Goal: Use online tool/utility: Use online tool/utility

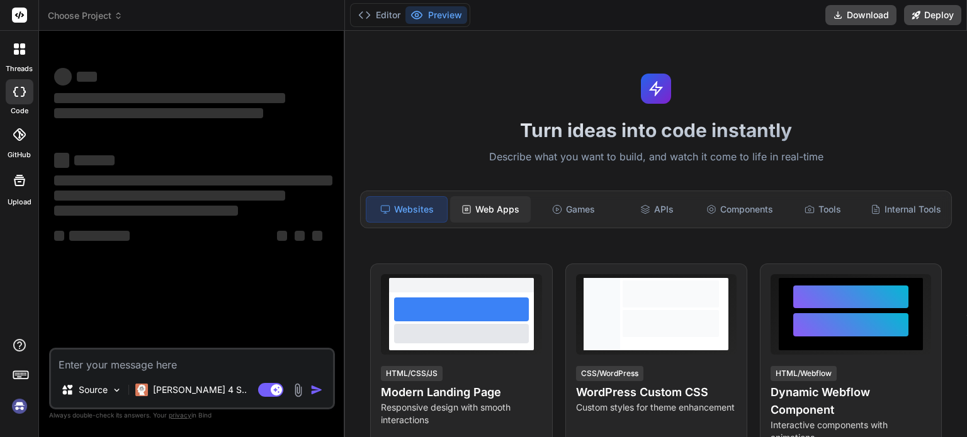
click at [474, 209] on div "Web Apps" at bounding box center [490, 209] width 81 height 26
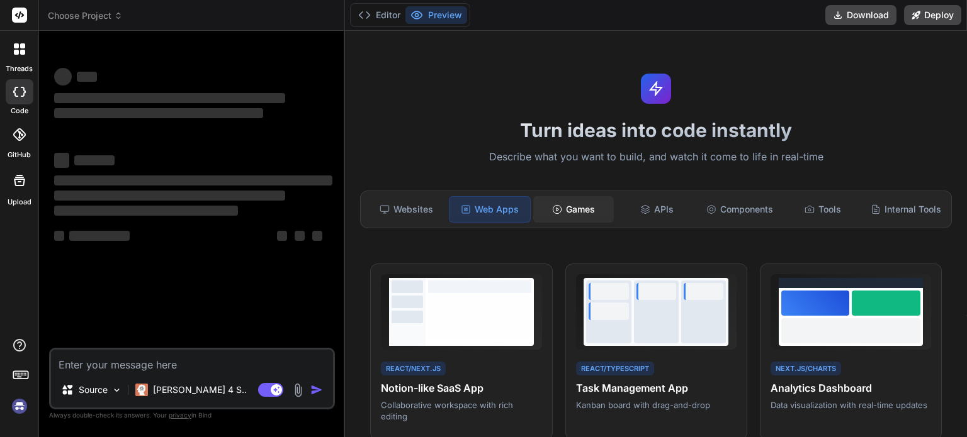
click at [577, 210] on div "Games" at bounding box center [573, 209] width 81 height 26
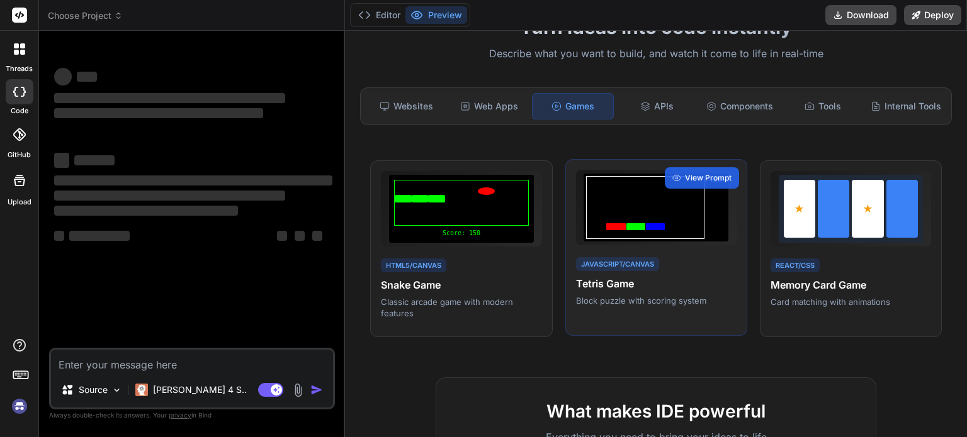
scroll to position [106, 0]
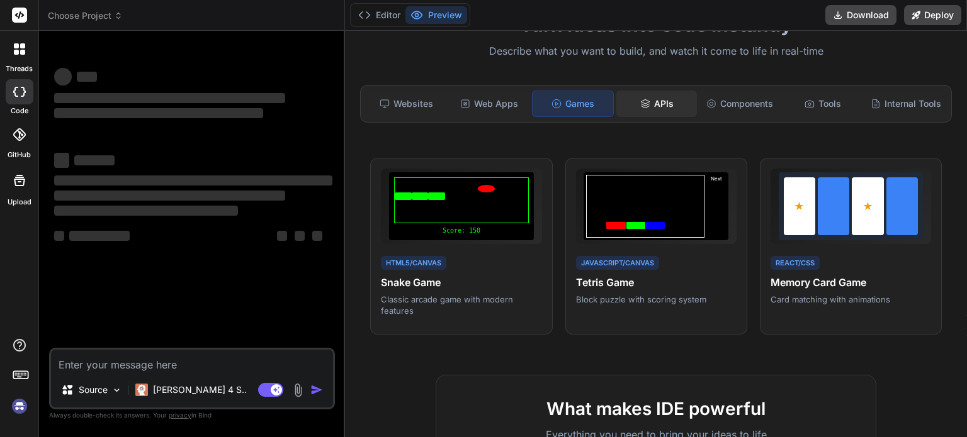
click at [634, 97] on div "APIs" at bounding box center [656, 104] width 81 height 26
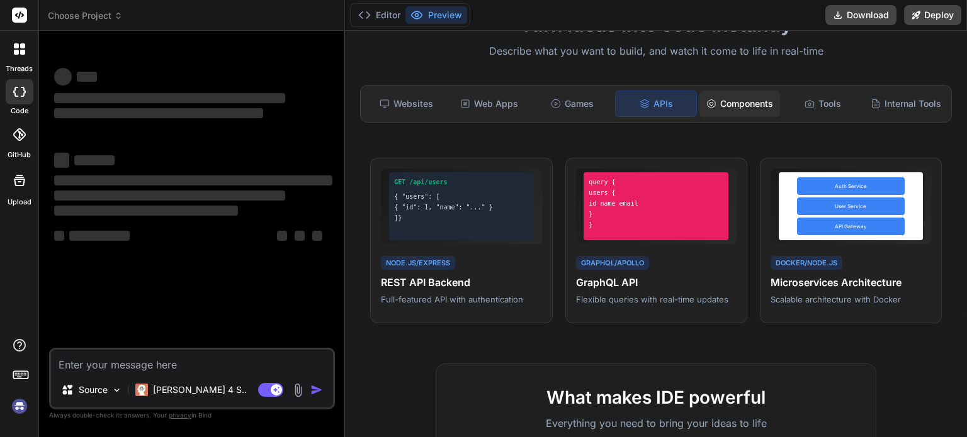
click at [712, 99] on div "Components" at bounding box center [739, 104] width 81 height 26
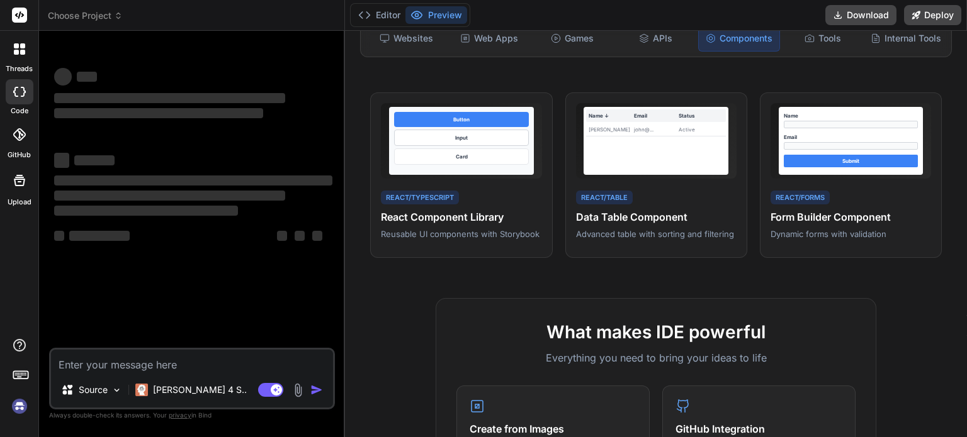
scroll to position [15, 0]
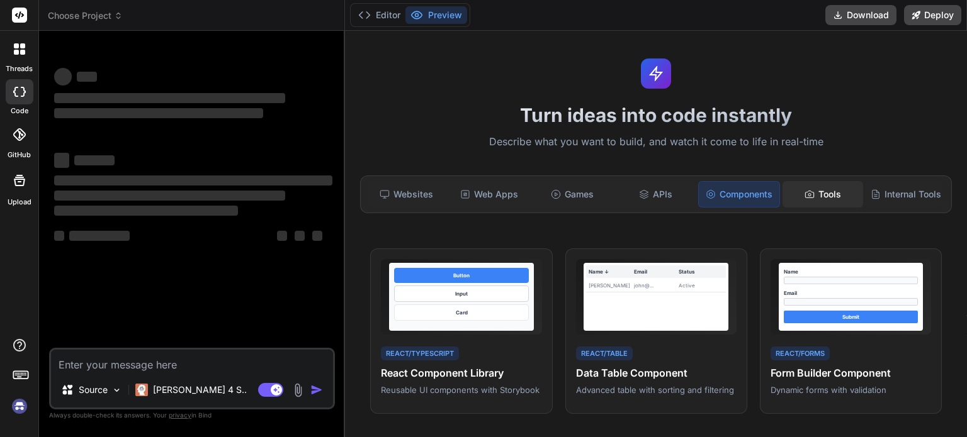
click at [819, 201] on div "Tools" at bounding box center [822, 194] width 81 height 26
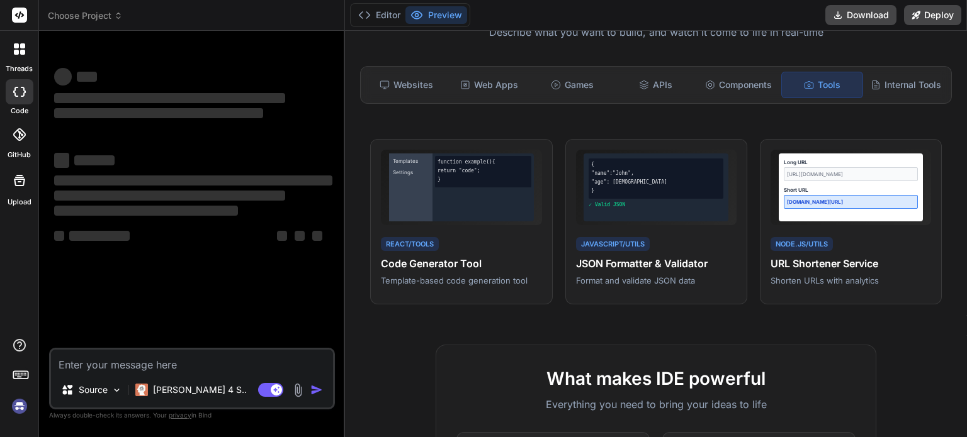
scroll to position [0, 0]
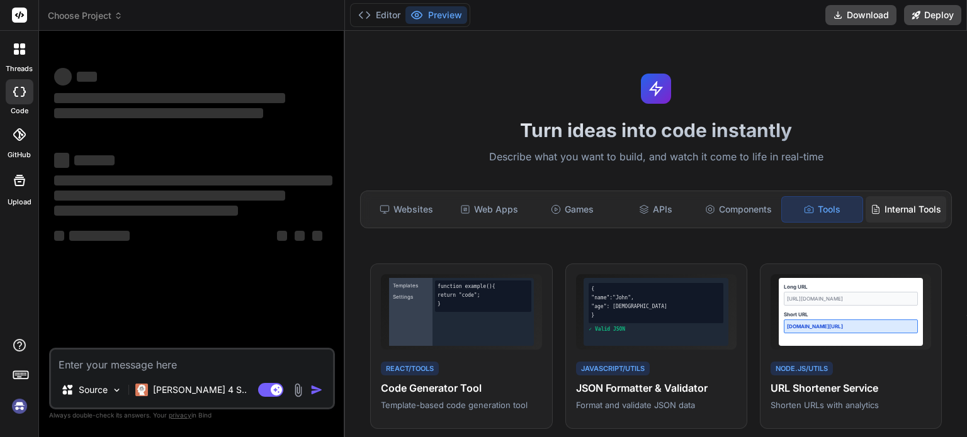
click at [889, 221] on div "Internal Tools" at bounding box center [905, 209] width 81 height 26
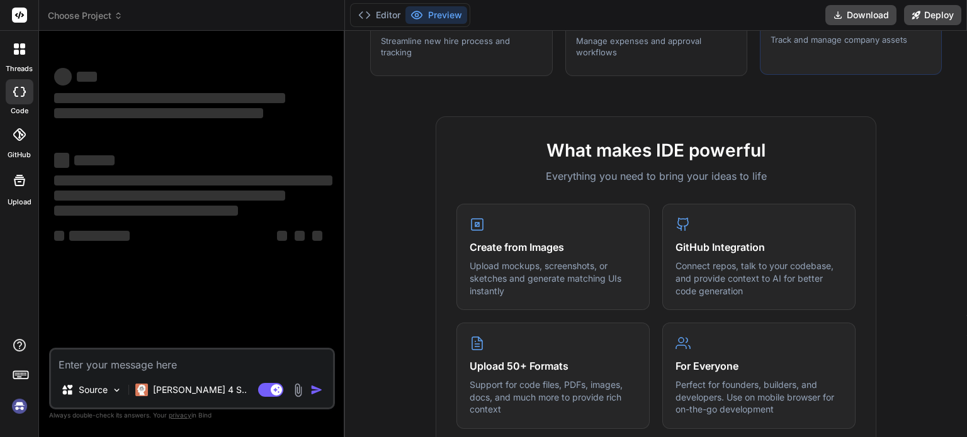
scroll to position [370, 0]
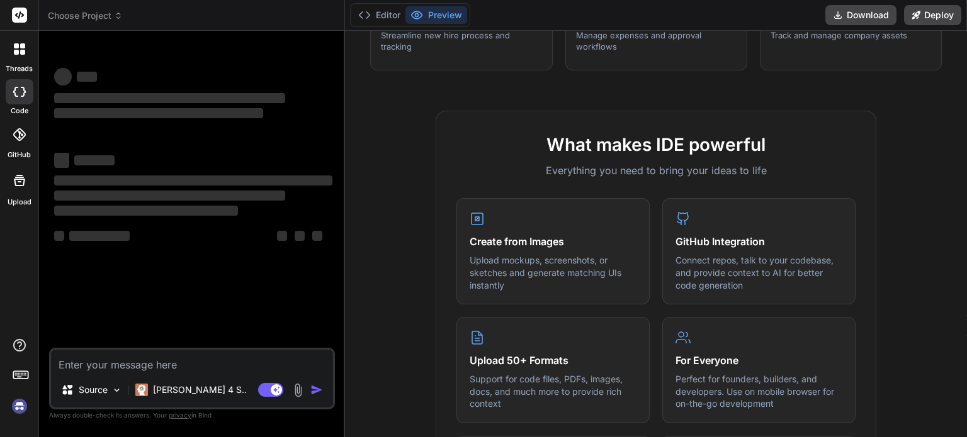
click at [209, 366] on textarea at bounding box center [192, 361] width 282 height 23
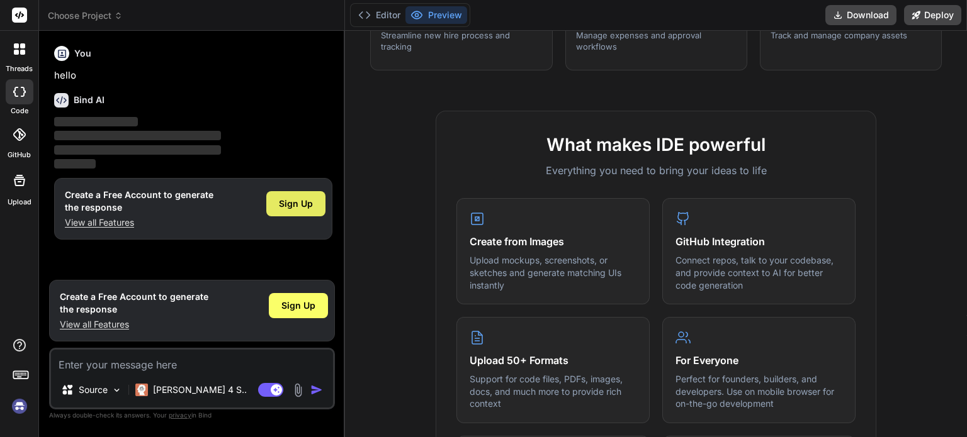
click at [287, 206] on span "Sign Up" at bounding box center [296, 204] width 34 height 13
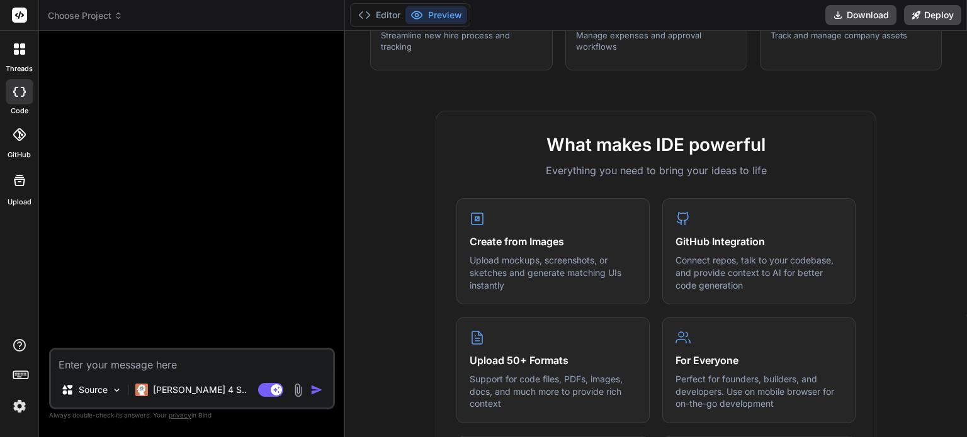
click at [203, 358] on textarea at bounding box center [192, 361] width 282 height 23
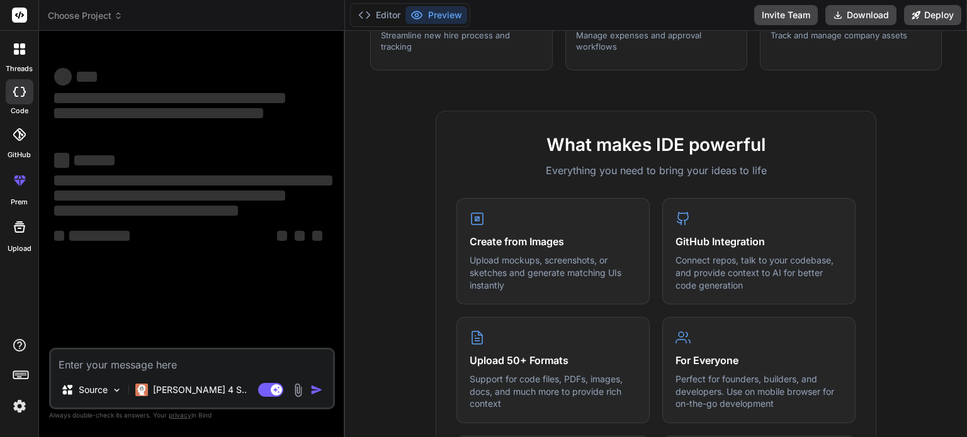
click at [203, 358] on textarea at bounding box center [192, 361] width 282 height 23
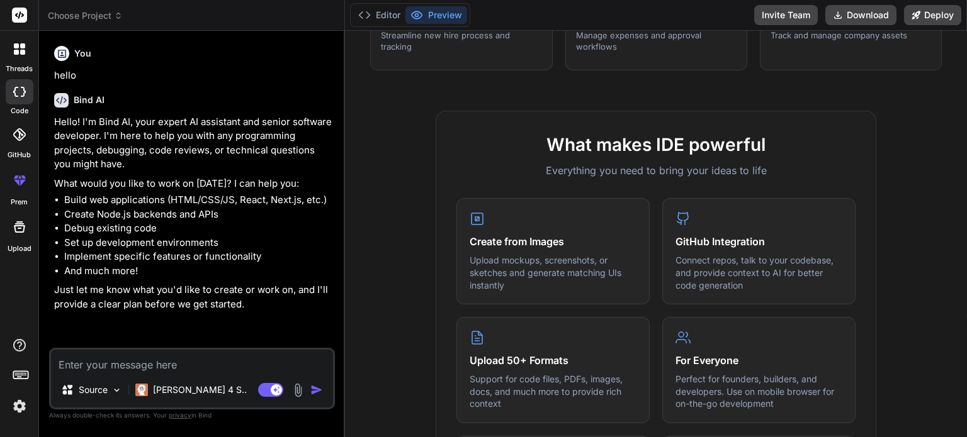
type textarea "x"
click at [188, 350] on textarea at bounding box center [192, 361] width 282 height 23
click at [186, 356] on textarea at bounding box center [192, 361] width 282 height 23
type textarea "i"
type textarea "x"
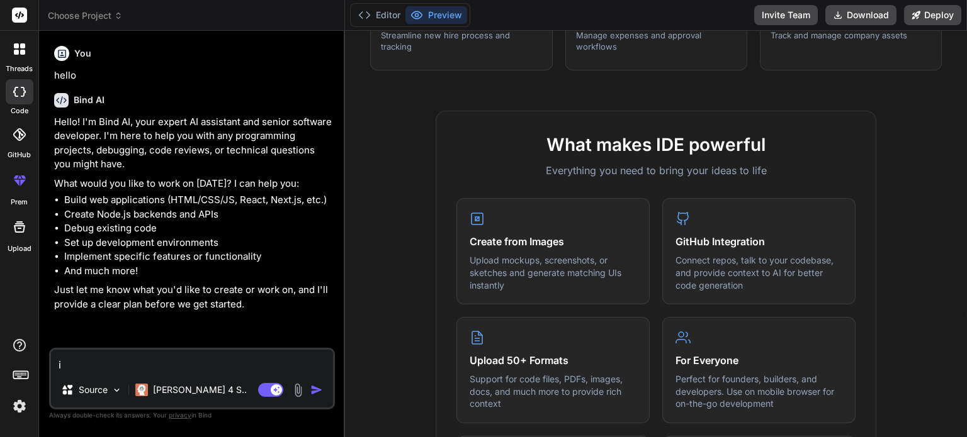
type textarea "i"
type textarea "x"
type textarea "i w"
type textarea "x"
type textarea "i wa"
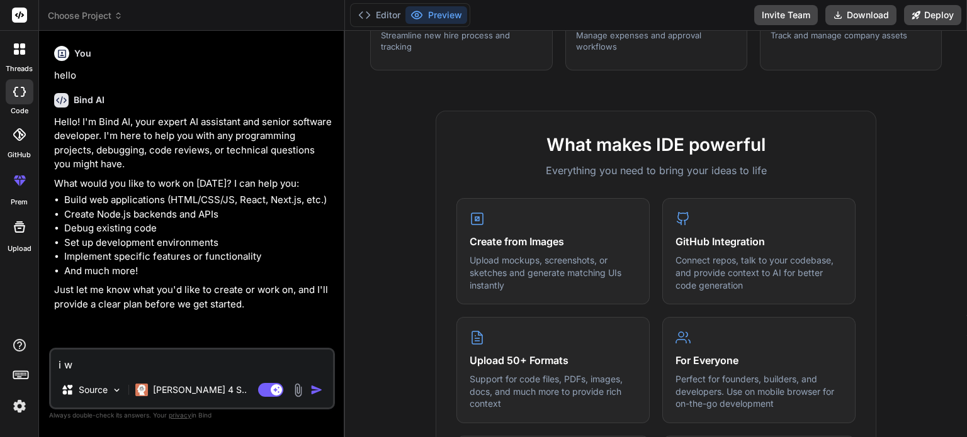
type textarea "x"
type textarea "i wan"
type textarea "x"
type textarea "i want"
type textarea "x"
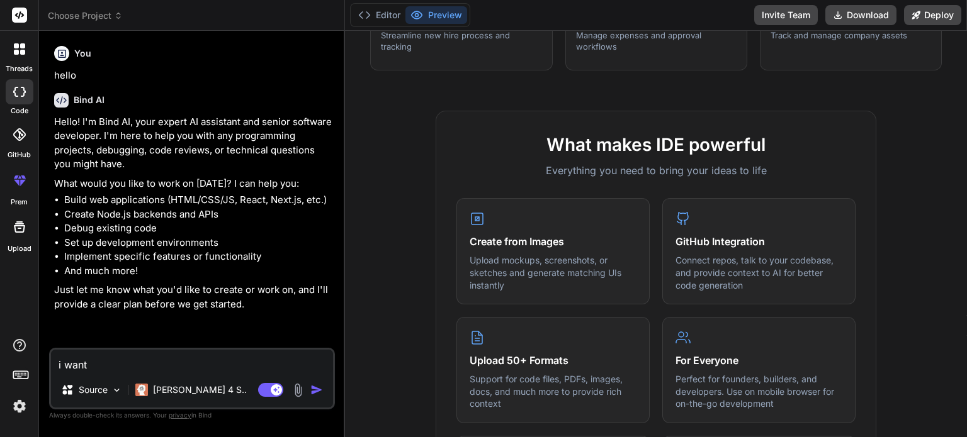
type textarea "i want"
type textarea "x"
type textarea "i want c"
type textarea "x"
type textarea "i want cr"
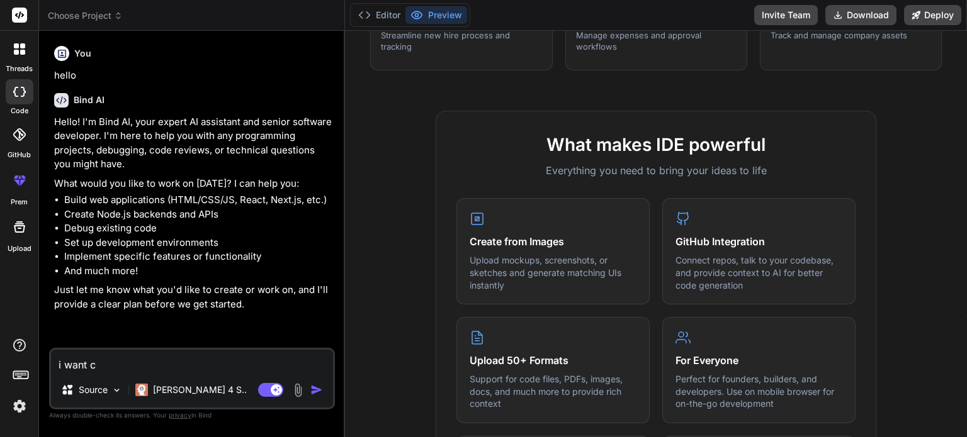
type textarea "x"
type textarea "i want cre"
type textarea "x"
type textarea "i want crea"
type textarea "x"
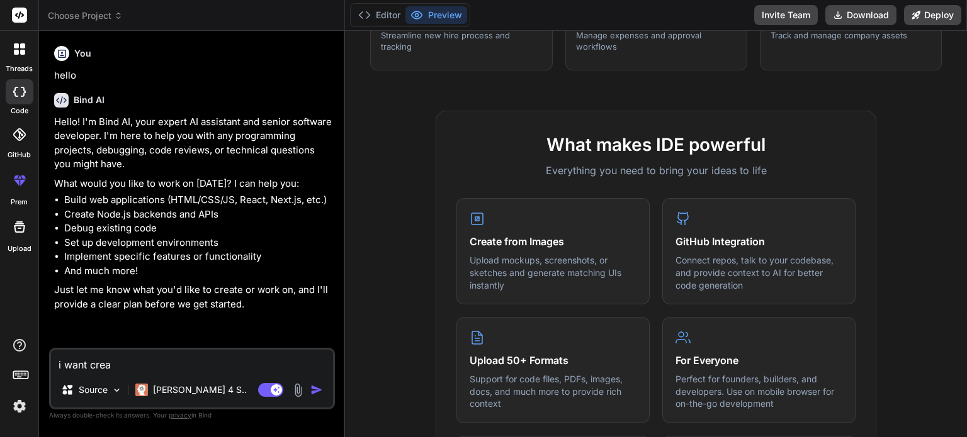
type textarea "i want creat"
type textarea "x"
type textarea "i want creatw"
type textarea "x"
type textarea "i want creatw"
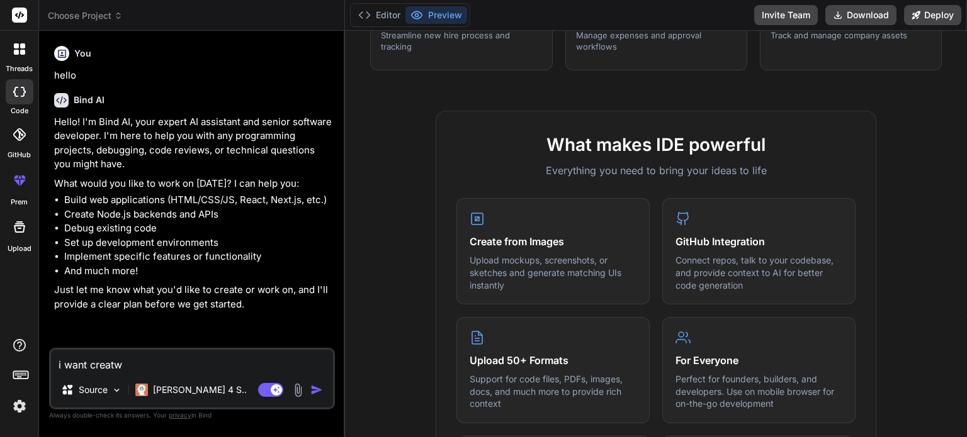
type textarea "x"
type textarea "i want creatw a"
type textarea "x"
type textarea "i want creatw"
type textarea "x"
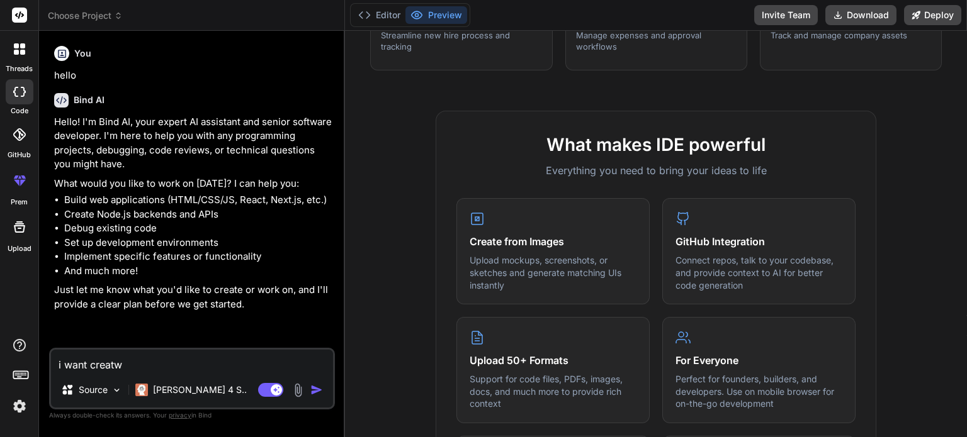
type textarea "i want creatw"
type textarea "x"
type textarea "i want creat"
type textarea "x"
type textarea "i want create"
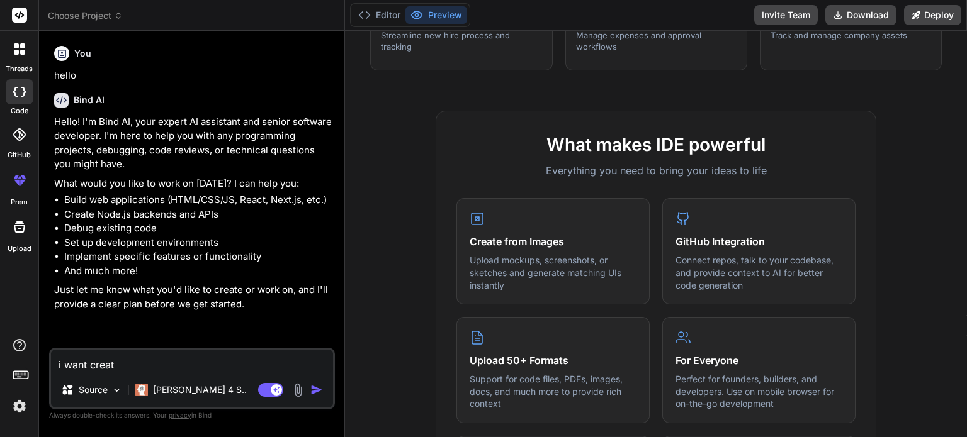
type textarea "x"
type textarea "i want create"
type textarea "x"
type textarea "i want create a"
type textarea "x"
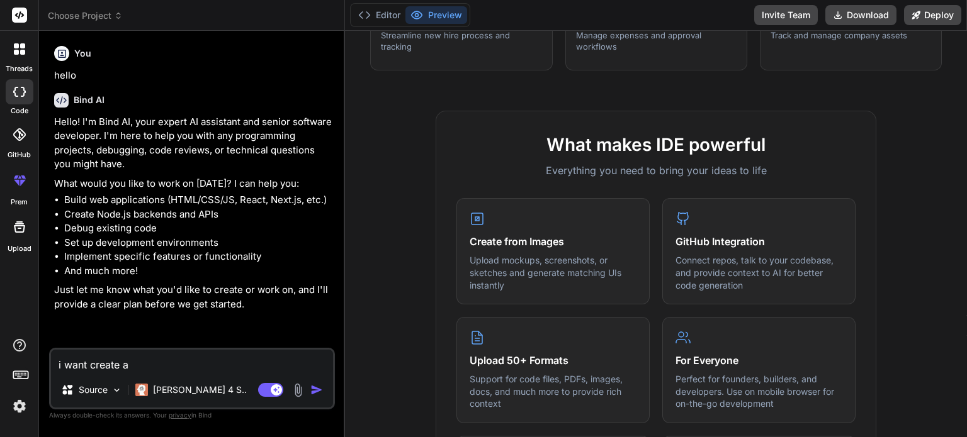
type textarea "i want create a"
type textarea "x"
type textarea "i want create a P"
type textarea "x"
type textarea "i want create a PO"
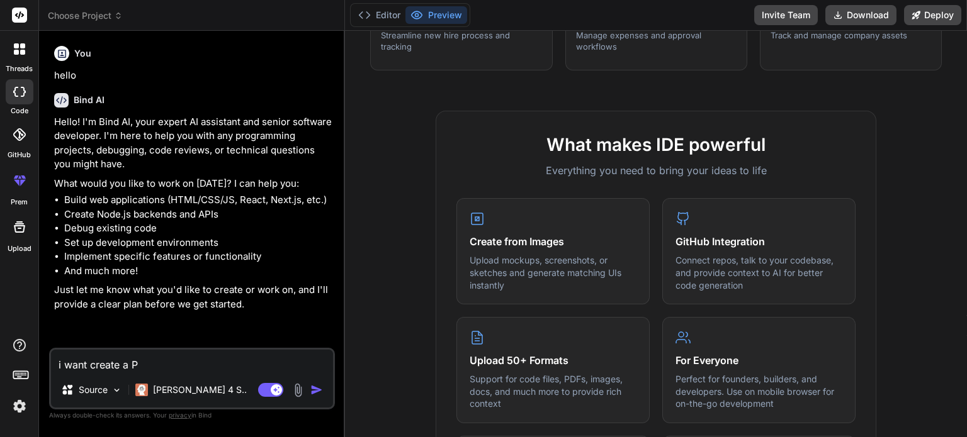
type textarea "x"
type textarea "i want create a P"
type textarea "x"
type textarea "i want create a"
type textarea "x"
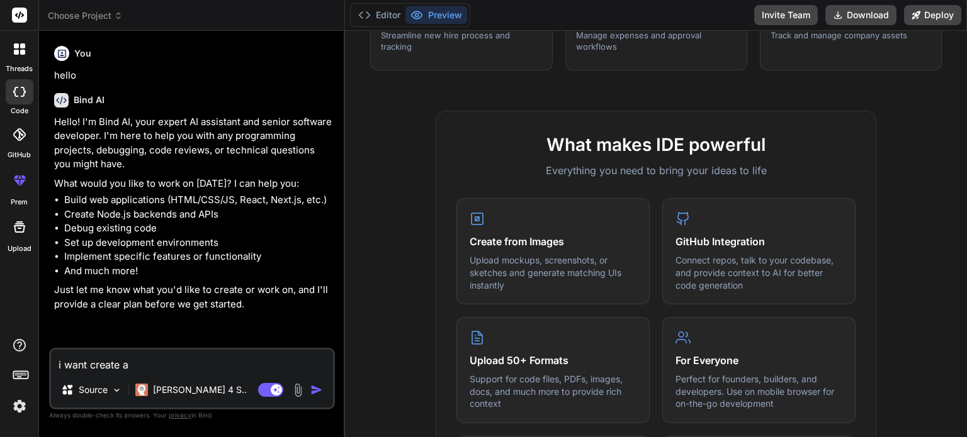
type textarea "i want create a c"
type textarea "x"
type textarea "i want create a co"
type textarea "x"
type textarea "i want create a com"
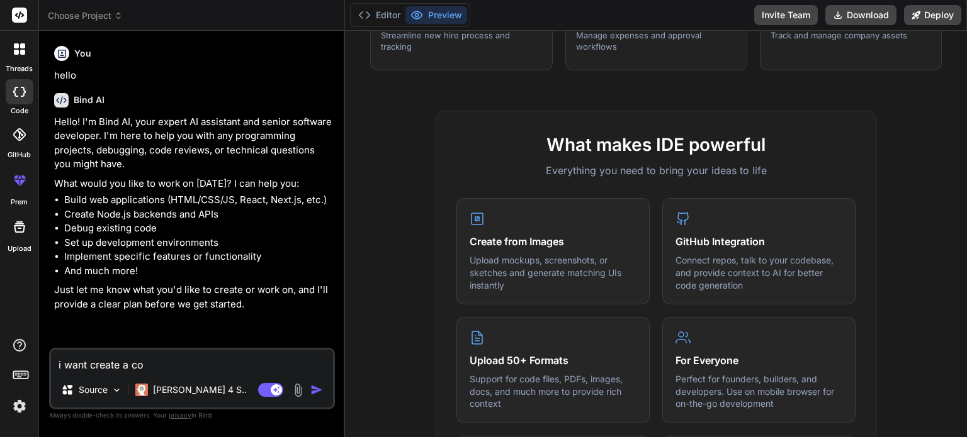
type textarea "x"
type textarea "i want create a comp"
type textarea "x"
type textarea "i want create a compl"
type textarea "x"
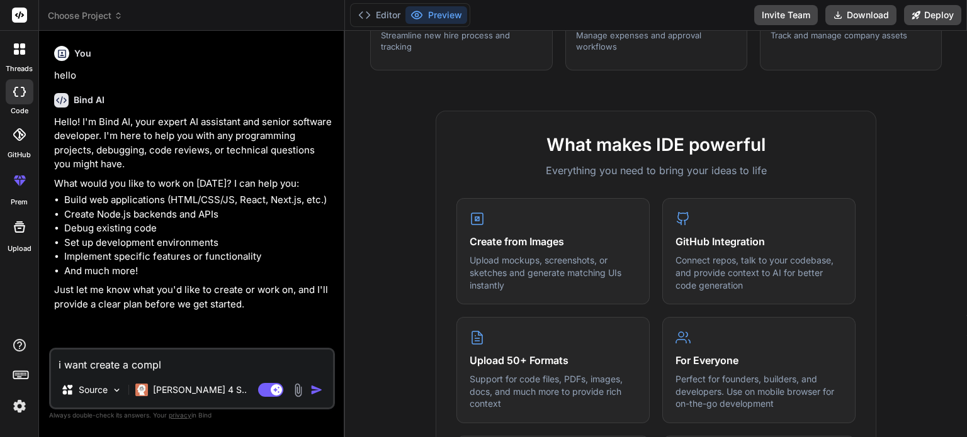
type textarea "i want create a comple"
type textarea "x"
type textarea "i want create a complet"
type textarea "x"
type textarea "i want create a complete"
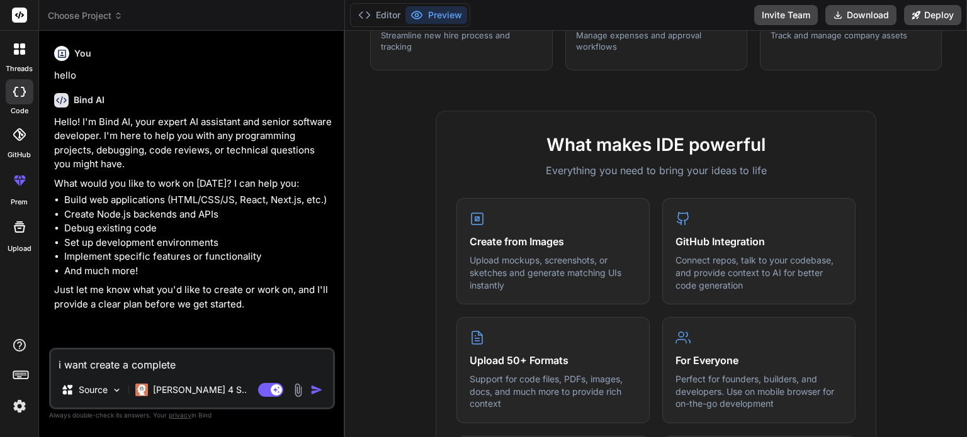
type textarea "x"
type textarea "i want create a complete"
type textarea "x"
type textarea "i want create a complete R"
type textarea "x"
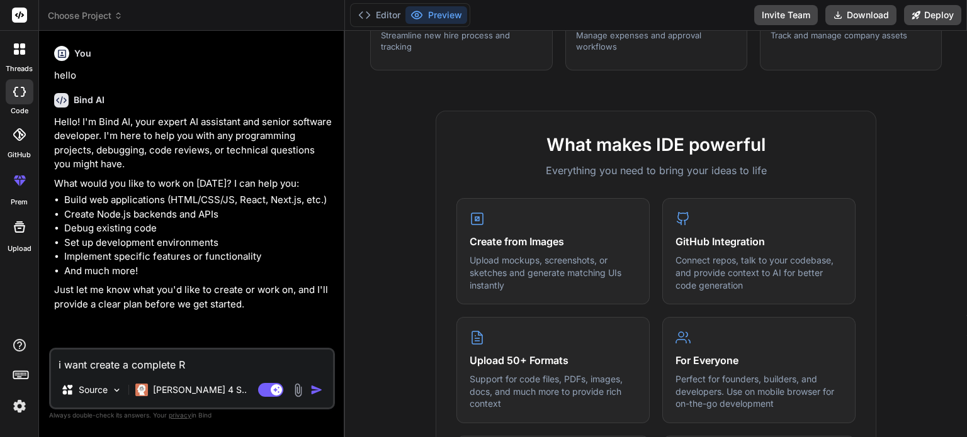
type textarea "i want create a complete Re"
type textarea "x"
type textarea "i want create a complete Ret"
type textarea "x"
type textarea "i want create a complete [PERSON_NAME]"
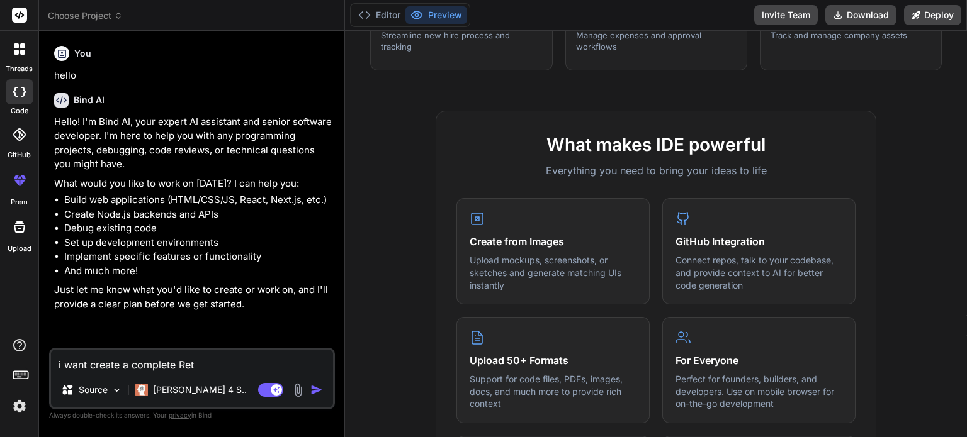
type textarea "x"
type textarea "i want create a complete Retai"
type textarea "x"
type textarea "i want create a complete Retail"
type textarea "x"
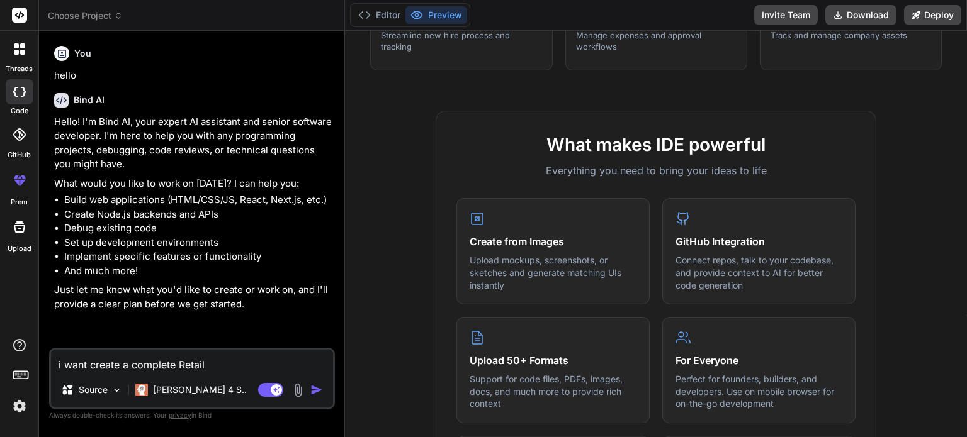
type textarea "i want create a complete Retail"
type textarea "x"
type textarea "i want create a complete Retail s"
type textarea "x"
type textarea "i want create a complete Retail so"
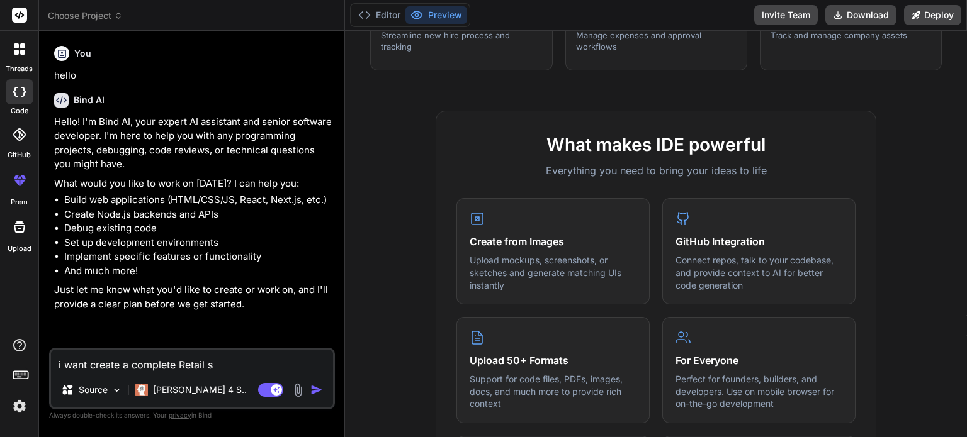
type textarea "x"
type textarea "i want create a complete Retail sof"
type textarea "x"
type textarea "i want create a complete Retail soft"
type textarea "x"
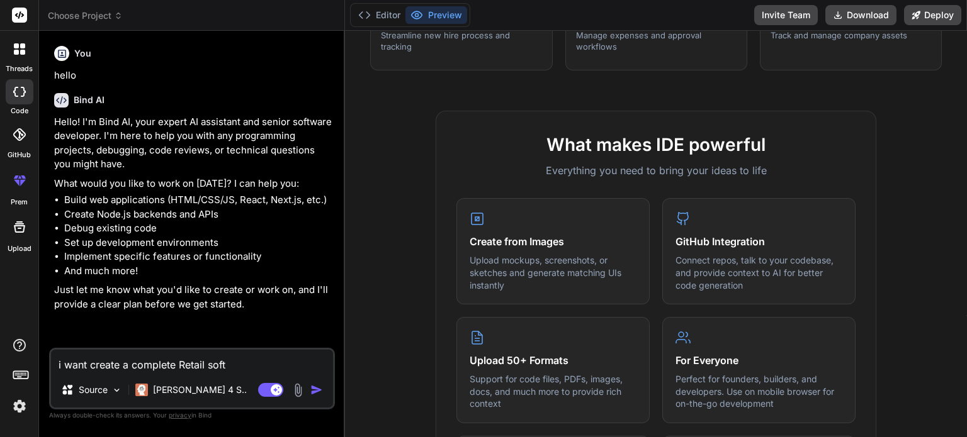
type textarea "i want create a complete Retail softw"
type textarea "x"
type textarea "i want create a complete Retail softwa"
type textarea "x"
type textarea "i want create a complete Retail softwae"
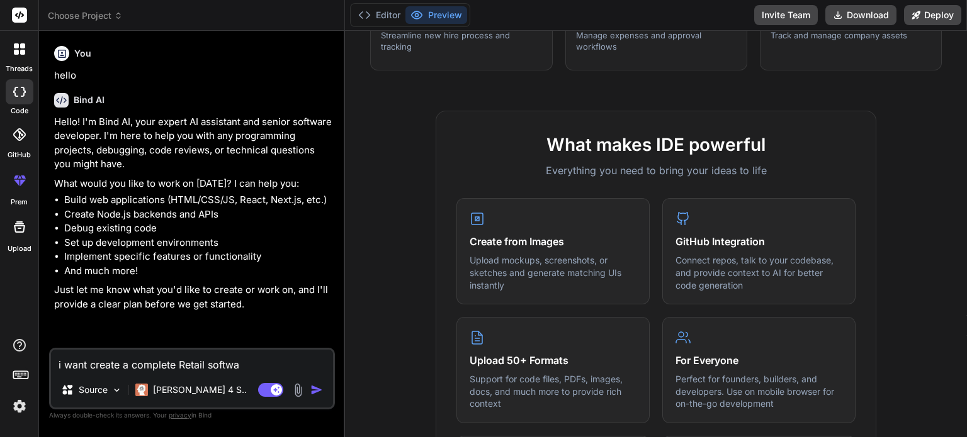
type textarea "x"
type textarea "i want create a complete Retail softwa"
type textarea "x"
type textarea "i want create a complete Retail softw"
type textarea "x"
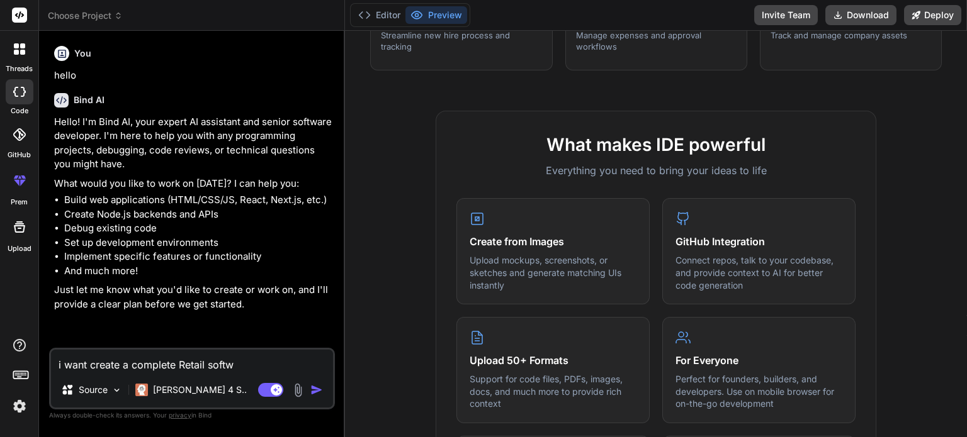
type textarea "i want create a complete Retail softwr"
type textarea "x"
type textarea "i want create a complete Retail softwre"
type textarea "x"
type textarea "i want create a complete Retail softwr"
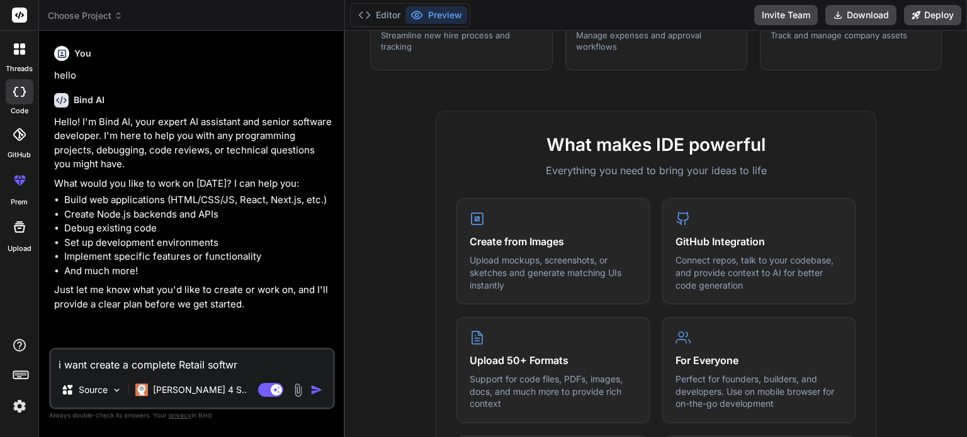
type textarea "x"
type textarea "i want create a complete Retail softw"
type textarea "x"
type textarea "i want create a complete Retail softwa"
type textarea "x"
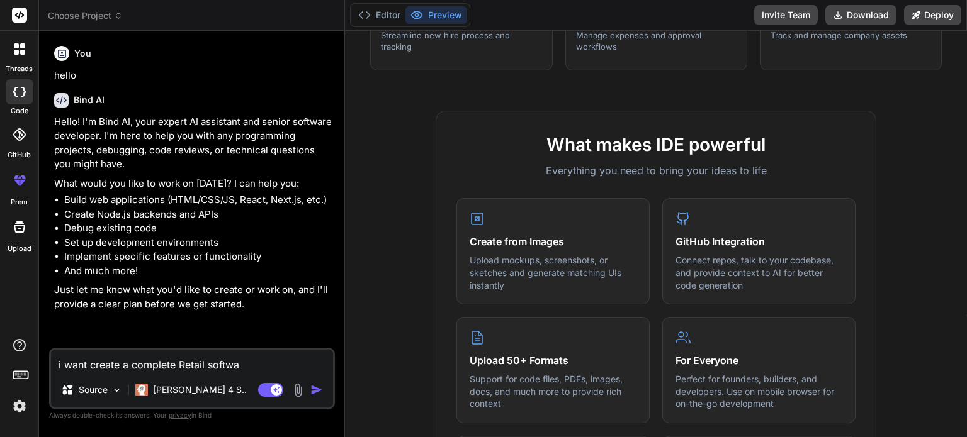
type textarea "i want create a complete Retail softwar"
type textarea "x"
type textarea "i want create a complete Retail software"
type textarea "x"
type textarea "i want create a complete Retail software"
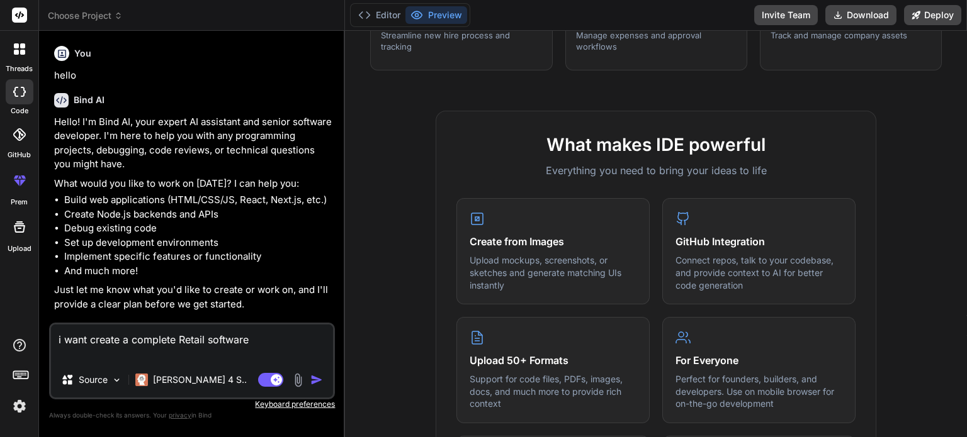
type textarea "x"
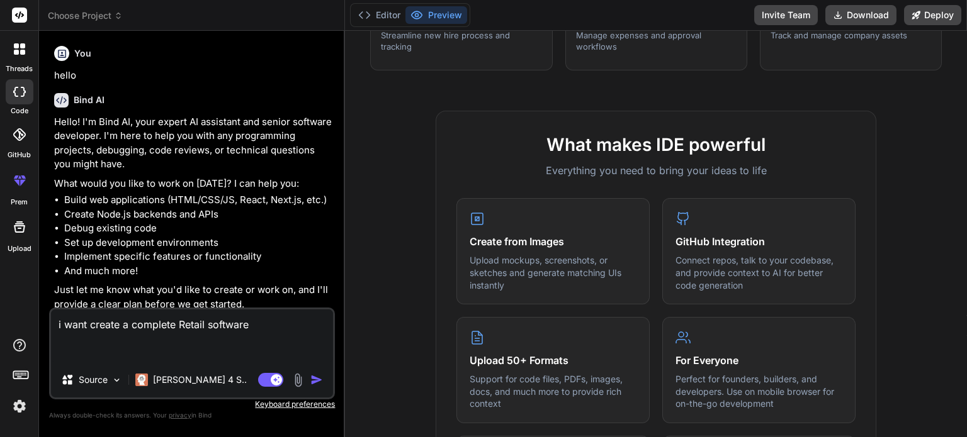
type textarea "i want create a complete Retail software a"
type textarea "x"
type textarea "i want create a complete Retail software al"
type textarea "x"
type textarea "i want create a complete Retail software all"
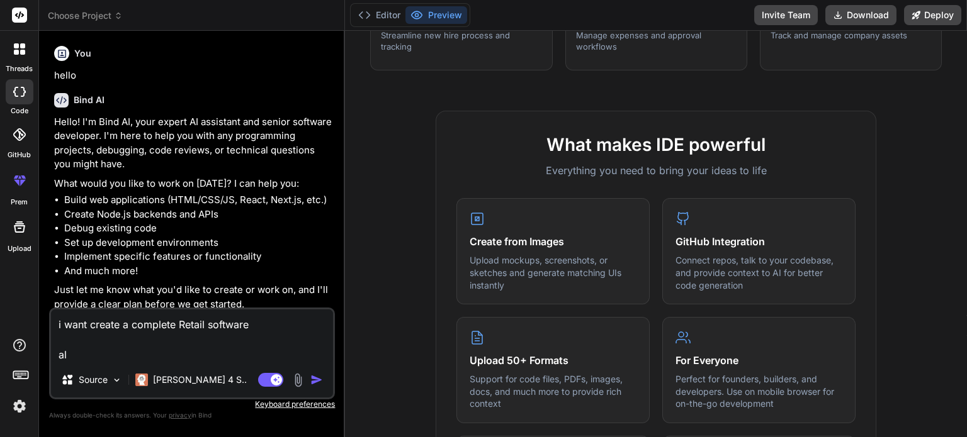
type textarea "x"
type textarea "i want create a complete Retail software all"
type textarea "x"
type textarea "i want create a complete Retail software all f"
type textarea "x"
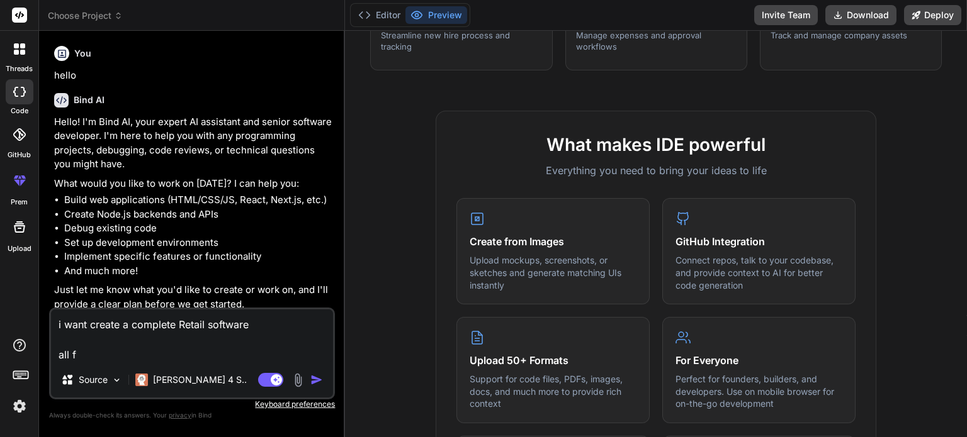
type textarea "i want create a complete Retail software all fu"
type textarea "x"
type textarea "i want create a complete Retail software all fun"
type textarea "x"
type textarea "i want create a complete Retail software all func"
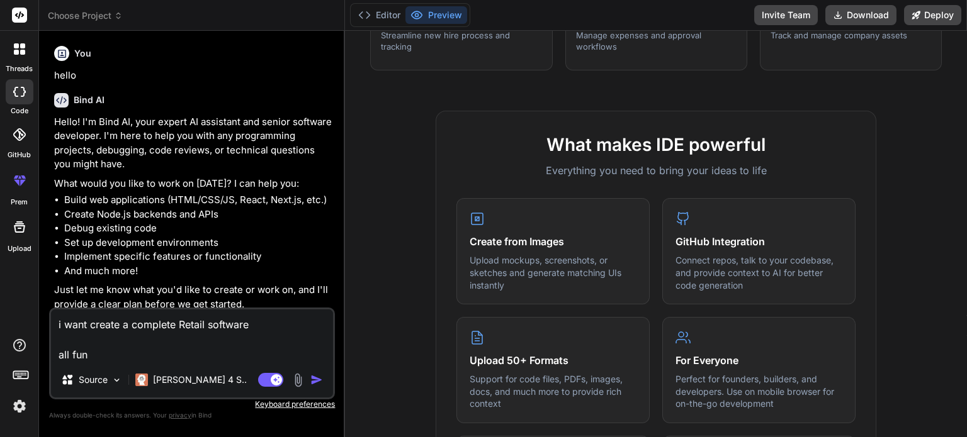
type textarea "x"
type textarea "i want create a complete Retail software all funct"
type textarea "x"
type textarea "i want create a complete Retail software all functi"
type textarea "x"
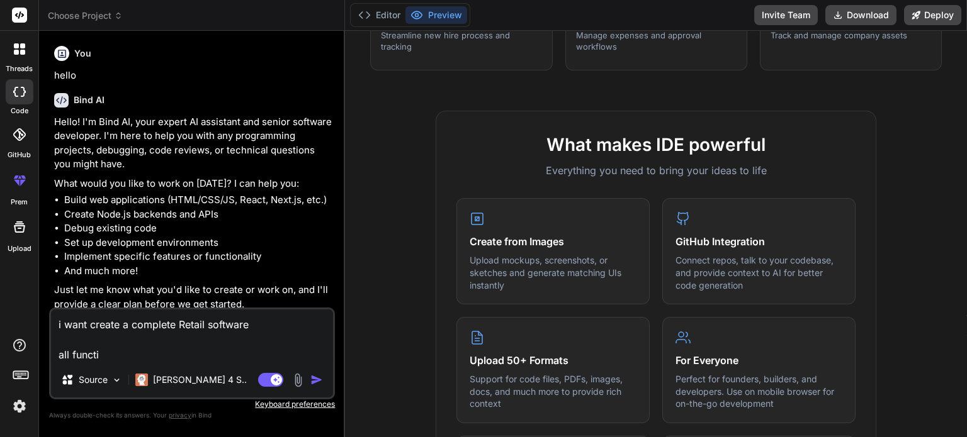
type textarea "i want create a complete Retail software all functio"
type textarea "x"
type textarea "i want create a complete Retail software all function"
type textarea "x"
type textarea "i want create a complete Retail software all functions"
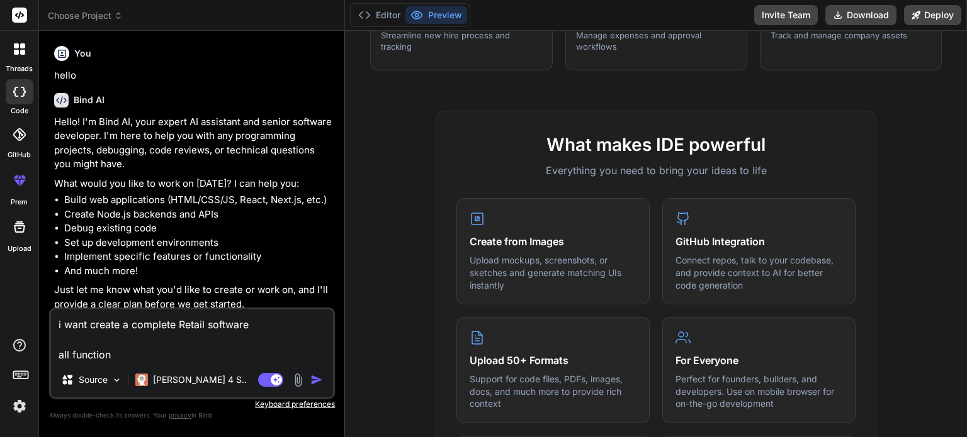
type textarea "x"
type textarea "i want create a complete Retail software all functions"
type textarea "x"
type textarea "i want create a complete Retail software all functions f"
type textarea "x"
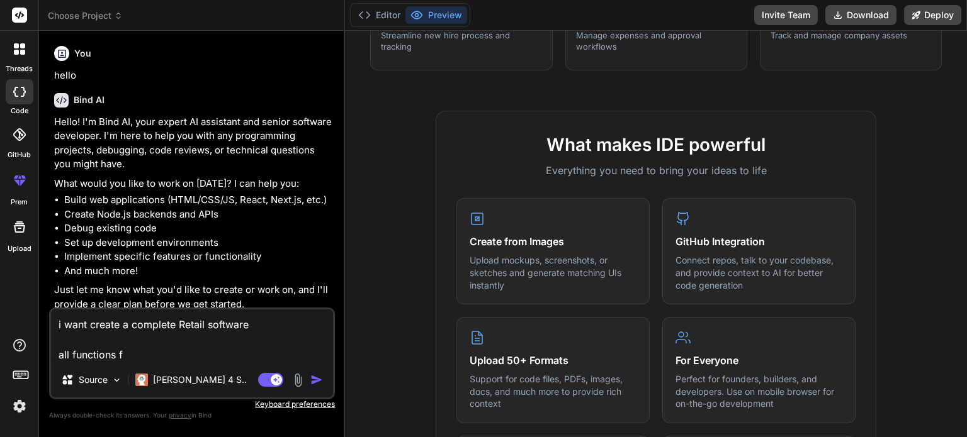
type textarea "i want create a complete Retail software all functions fo"
type textarea "x"
type textarea "i want create a complete Retail software all functions for"
type textarea "x"
type textarea "i want create a complete Retail software all functions for"
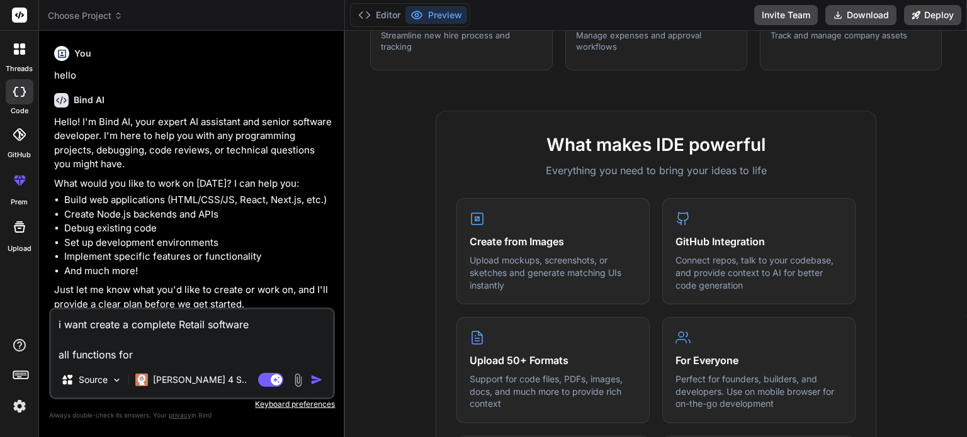
type textarea "x"
type textarea "i want create a complete Retail software all functions for t"
type textarea "x"
type textarea "i want create a complete Retail software all functions for th"
type textarea "x"
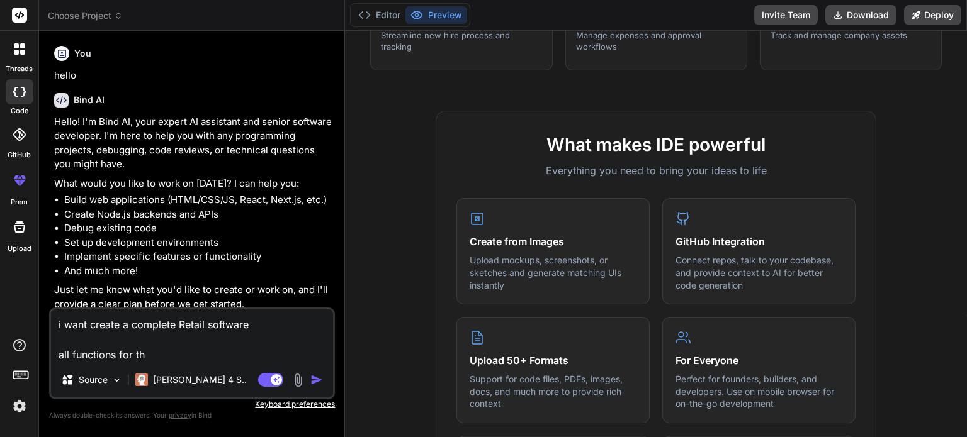
type textarea "i want create a complete Retail software all functions for the"
type textarea "x"
type textarea "i want create a complete Retail software all functions for the"
type textarea "x"
type textarea "i want create a complete Retail software all functions for the r"
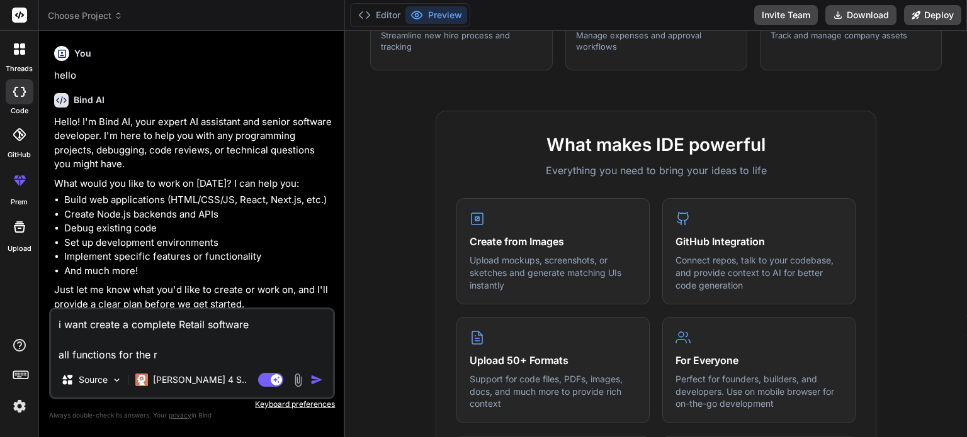
type textarea "x"
type textarea "i want create a complete Retail software all functions for the re"
type textarea "x"
type textarea "i want create a complete Retail software all functions for the ret"
type textarea "x"
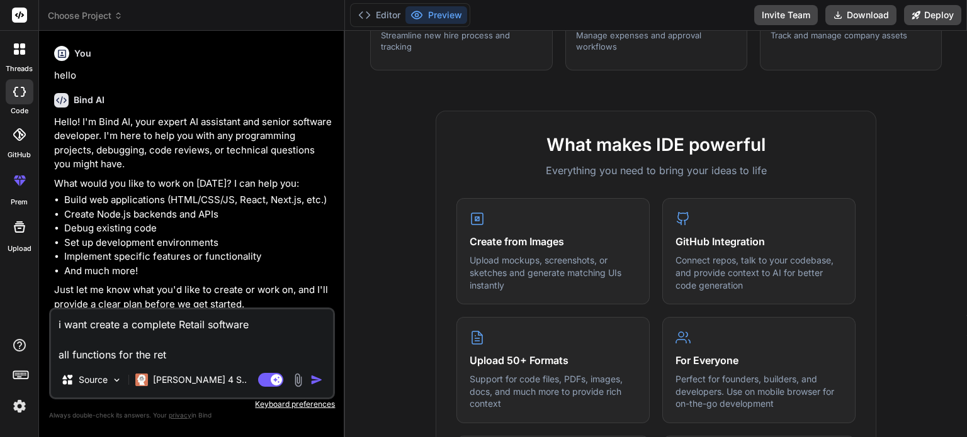
type textarea "i want create a complete Retail software all functions for the [PERSON_NAME]"
type textarea "x"
type textarea "i want create a complete Retail software all functions for the retai"
type textarea "x"
type textarea "i want create a complete Retail software all functions for the retail"
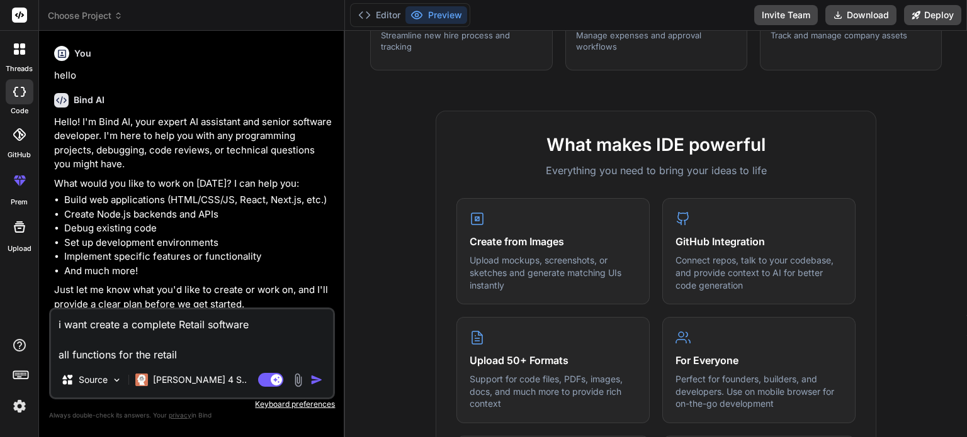
type textarea "x"
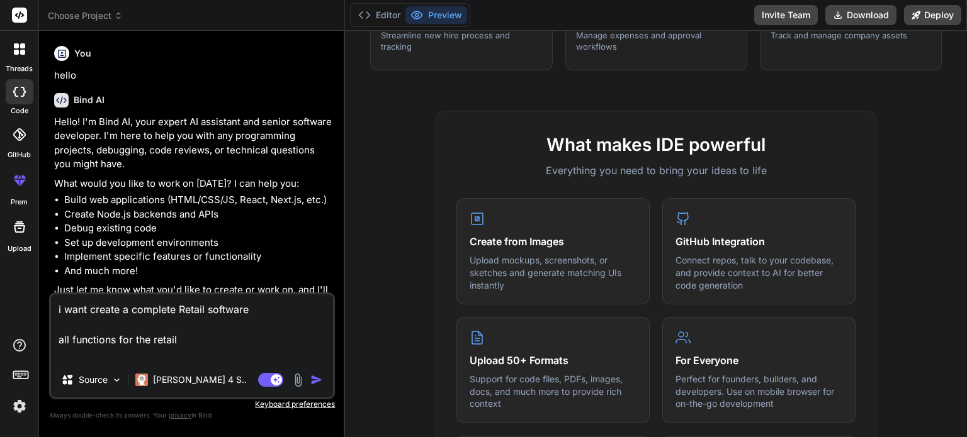
type textarea "i want create a complete Retail software all functions for the retail"
type textarea "x"
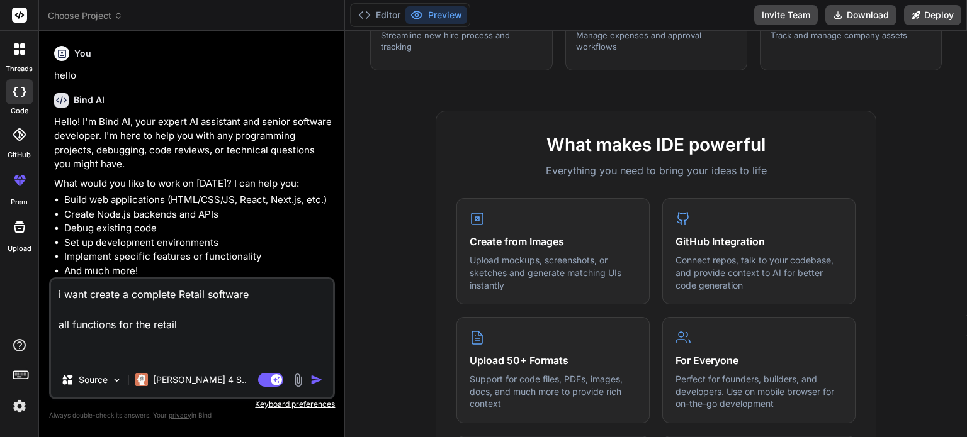
type textarea "i want create a complete Retail software all functions for the retail P"
type textarea "x"
type textarea "i want create a complete Retail software all functions for the retail PI"
type textarea "x"
type textarea "i want create a complete Retail software all functions for the retail P"
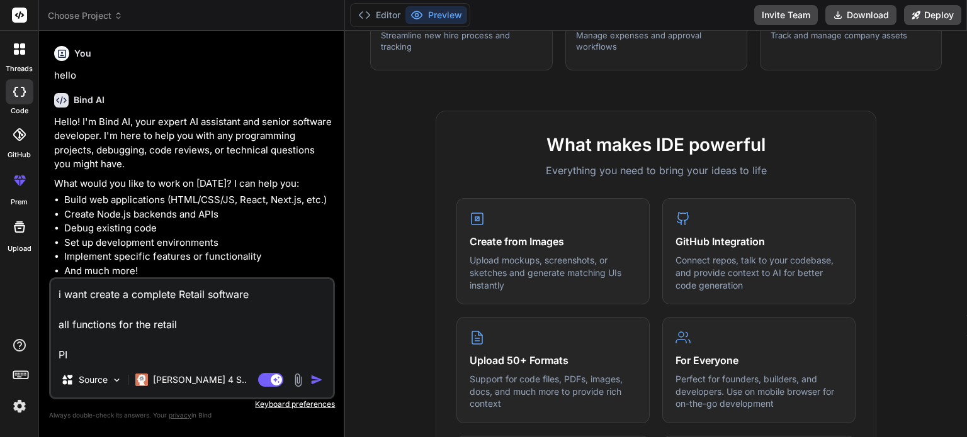
type textarea "x"
type textarea "i want create a complete Retail software all functions for the retail PO"
type textarea "x"
type textarea "i want create a complete Retail software all functions for the retail POS"
type textarea "x"
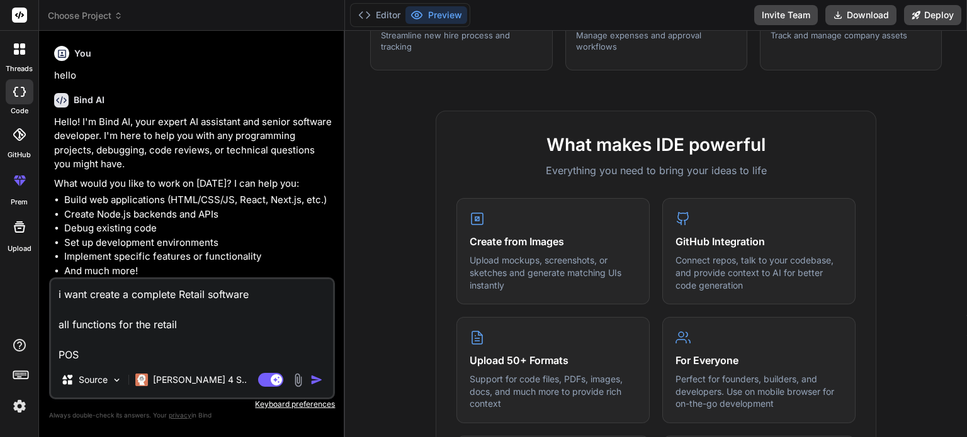
type textarea "i want create a complete Retail software all functions for the retail POS,"
type textarea "x"
type textarea "i want create a complete Retail software all functions for the retail POS,"
type textarea "x"
type textarea "i want create a complete Retail software all functions for the retail POS, I"
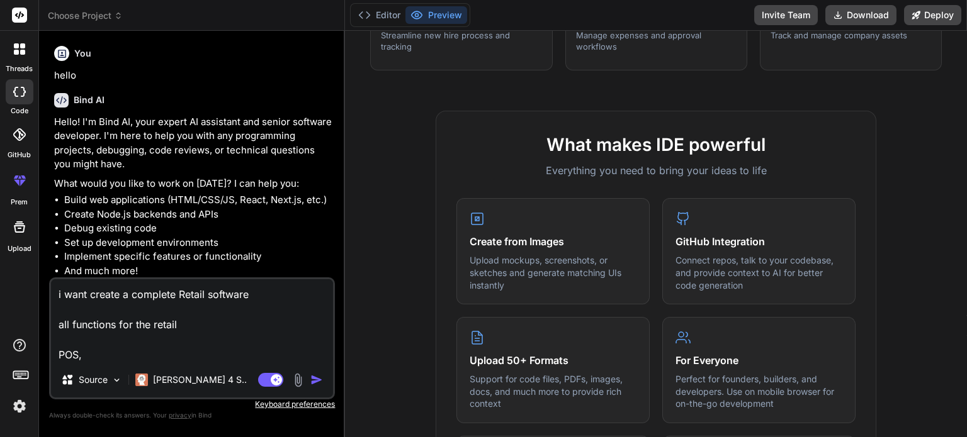
type textarea "x"
type textarea "i want create a complete Retail software all functions for the retail POS, In"
type textarea "x"
type textarea "i want create a complete Retail software all functions for the retail POS, Inv"
type textarea "x"
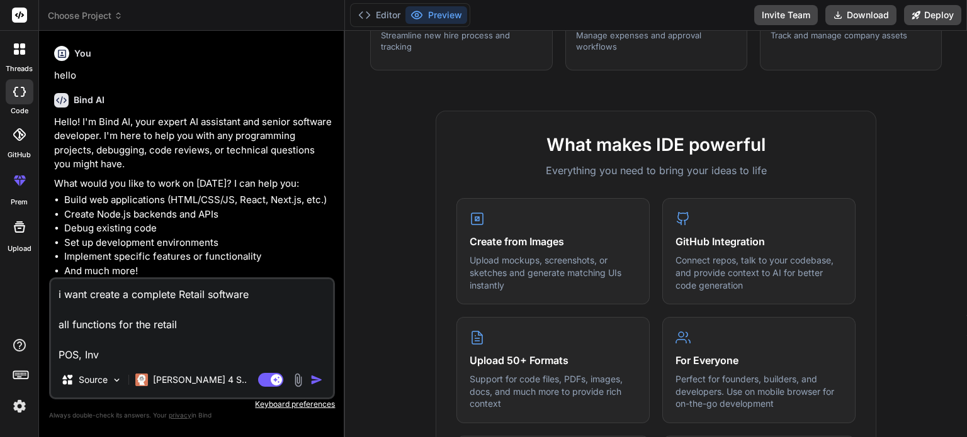
type textarea "i want create a complete Retail software all functions for the retail POS, Inve"
type textarea "x"
type textarea "i want create a complete Retail software all functions for the retail POS, Inven"
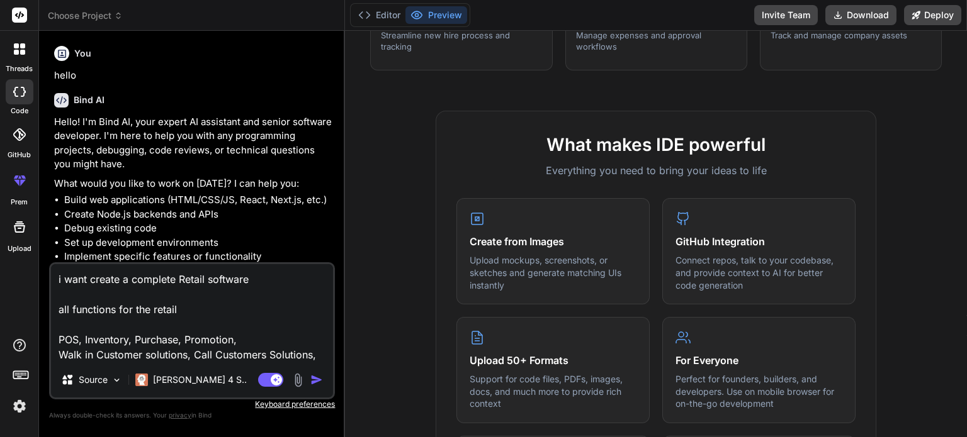
click at [257, 340] on textarea "i want create a complete Retail software all functions for the retail POS, Inve…" at bounding box center [192, 313] width 282 height 98
click at [315, 352] on textarea "i want create a complete Retail software all functions for the retail POS, Inve…" at bounding box center [192, 313] width 282 height 98
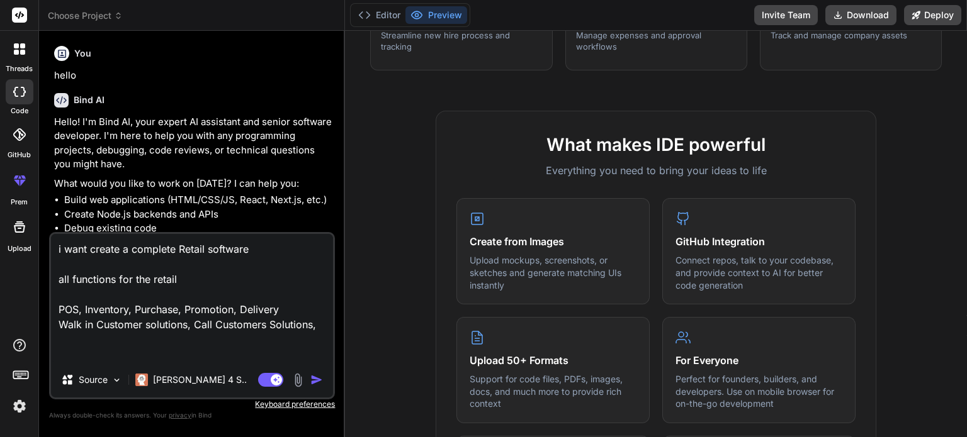
paste textarea "1. Sales Management: POS (Point of Sale) System: Transaction Management: Manage…"
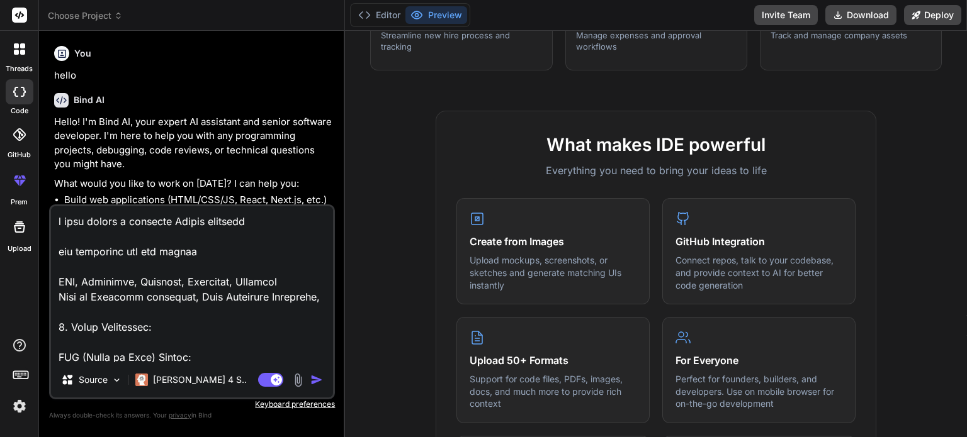
scroll to position [3460, 0]
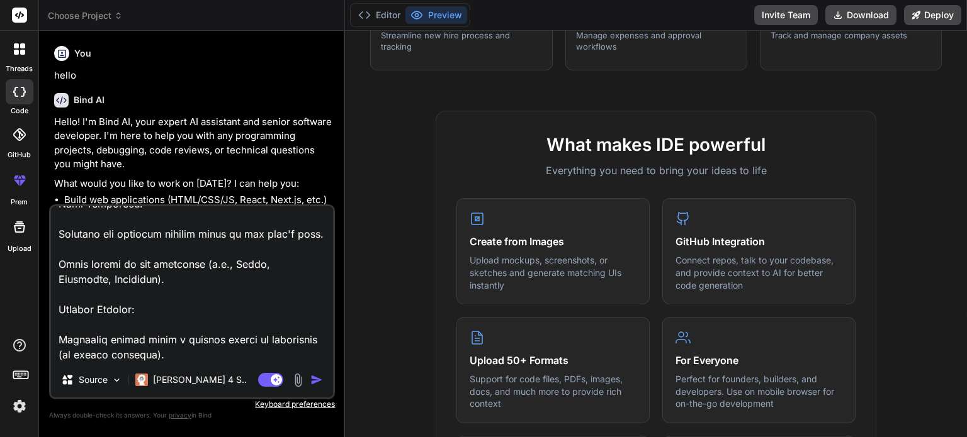
click at [158, 358] on textarea at bounding box center [192, 284] width 282 height 156
click at [143, 347] on textarea at bounding box center [192, 284] width 282 height 156
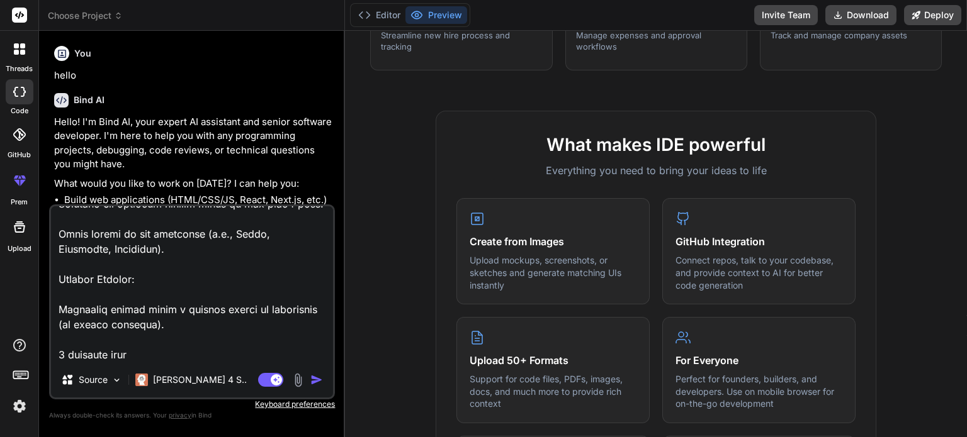
scroll to position [3537, 0]
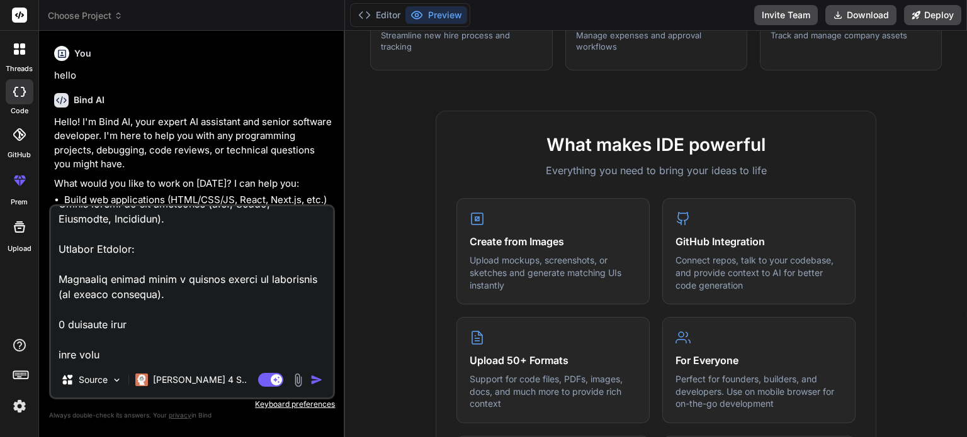
click at [161, 315] on textarea at bounding box center [192, 284] width 282 height 156
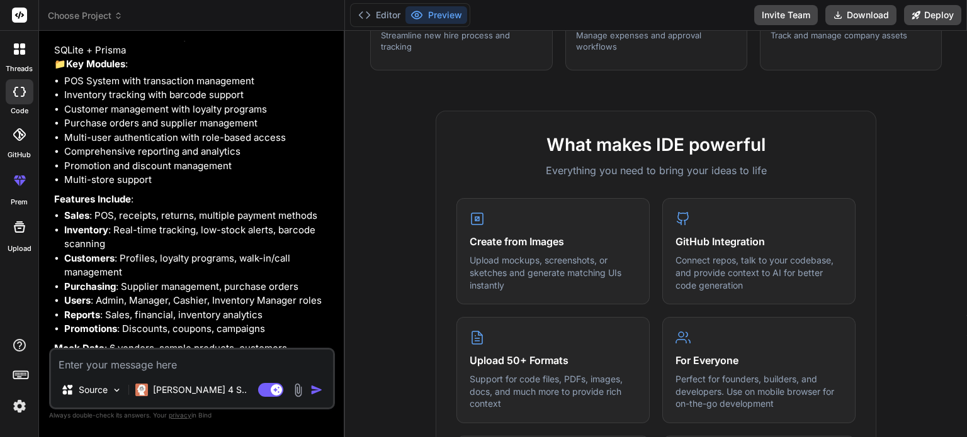
scroll to position [1718, 0]
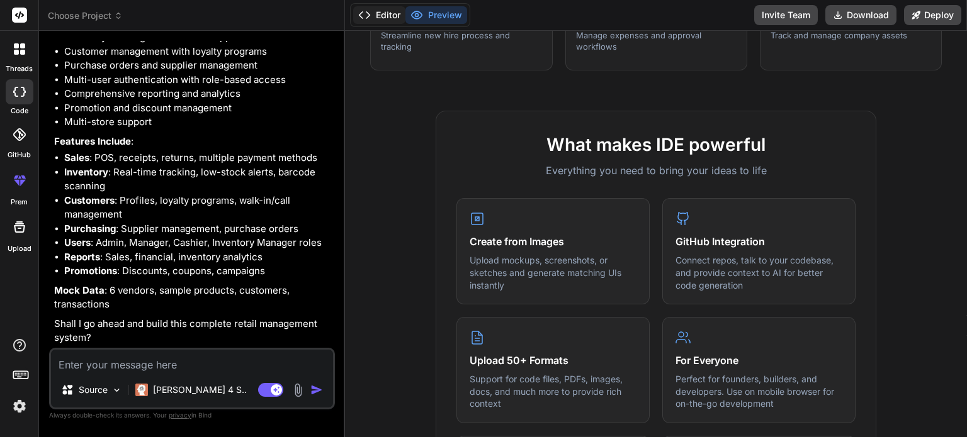
click at [383, 15] on button "Editor" at bounding box center [379, 15] width 52 height 18
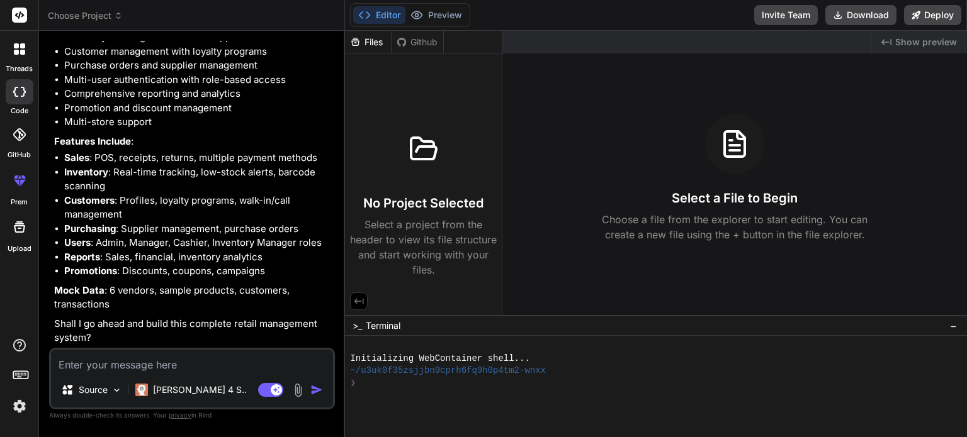
click at [312, 391] on img "button" at bounding box center [316, 390] width 13 height 13
click at [417, 48] on div "Files Github" at bounding box center [394, 42] width 99 height 23
click at [373, 47] on div "Files" at bounding box center [368, 42] width 46 height 13
click at [368, 37] on div "Files" at bounding box center [368, 42] width 46 height 13
click at [422, 44] on div "Github" at bounding box center [418, 42] width 52 height 13
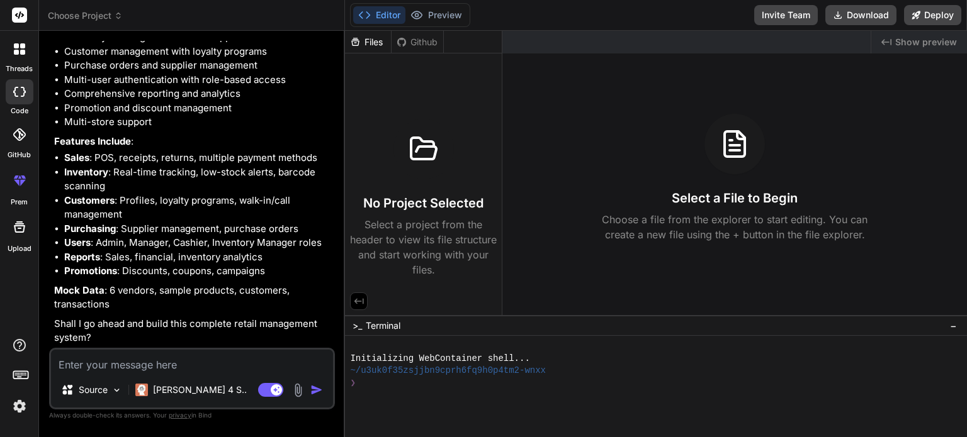
click at [378, 40] on div "Files" at bounding box center [368, 42] width 46 height 13
click at [444, 14] on button "Preview" at bounding box center [436, 15] width 62 height 18
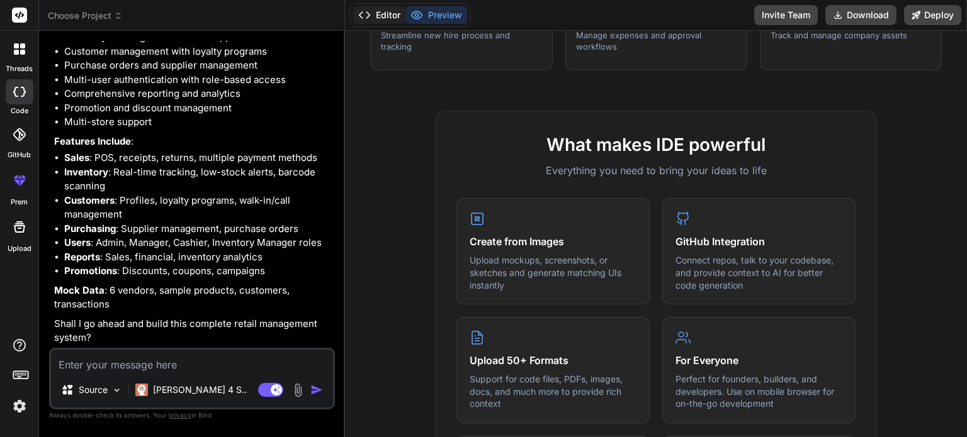
click at [393, 15] on button "Editor" at bounding box center [379, 15] width 52 height 18
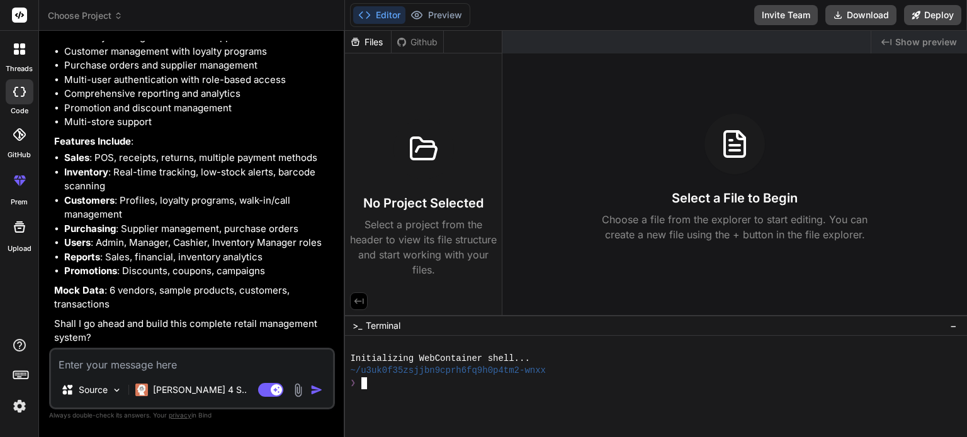
click at [497, 415] on div at bounding box center [648, 420] width 597 height 12
click at [159, 354] on textarea at bounding box center [192, 361] width 282 height 23
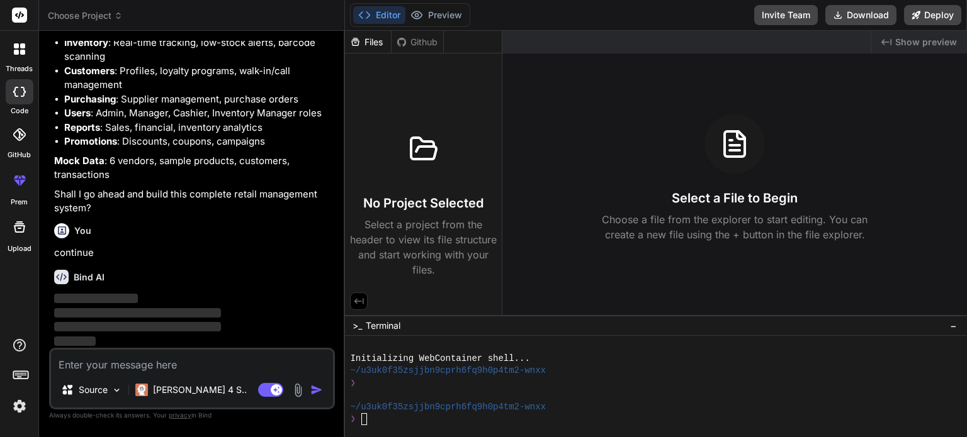
scroll to position [1849, 0]
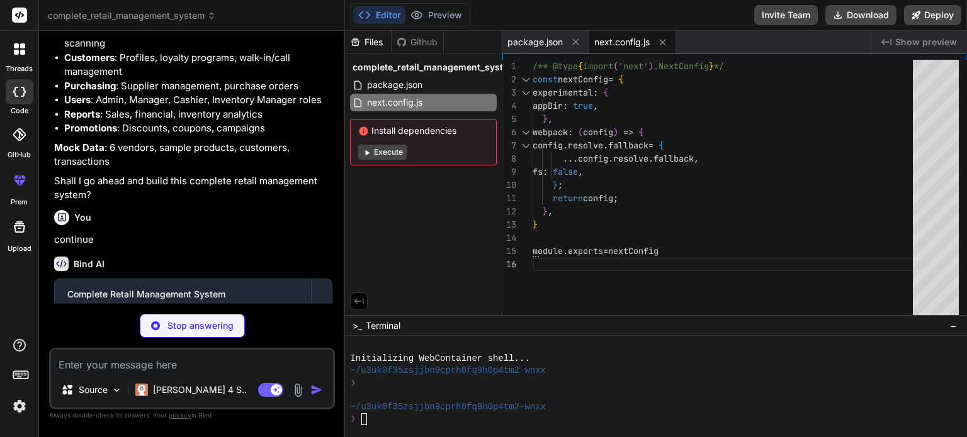
click at [393, 150] on button "Execute" at bounding box center [382, 152] width 48 height 15
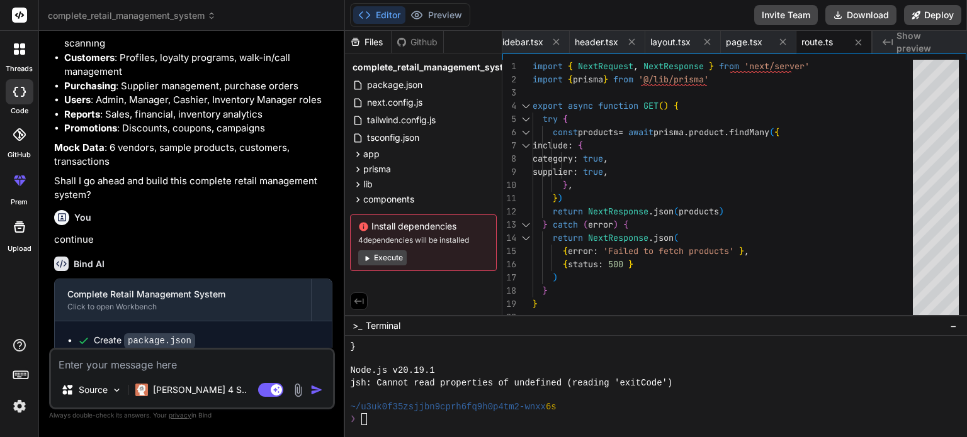
scroll to position [1788, 0]
click at [393, 259] on button "Execute" at bounding box center [382, 258] width 48 height 15
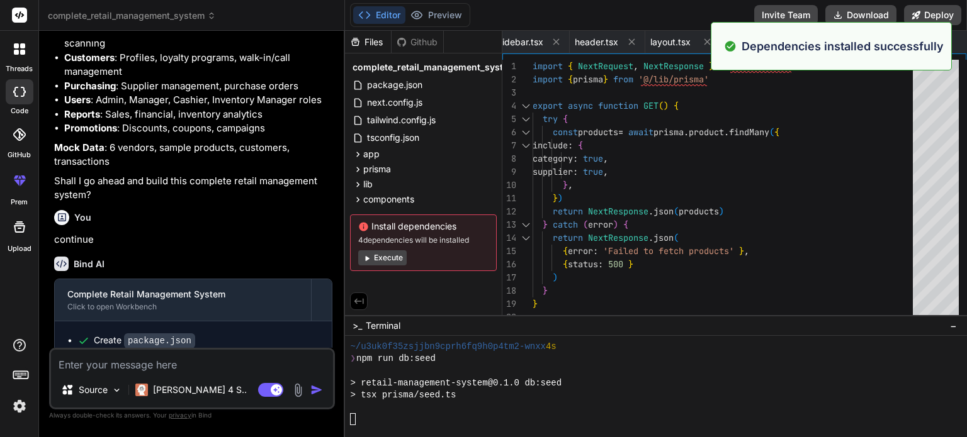
scroll to position [1994, 0]
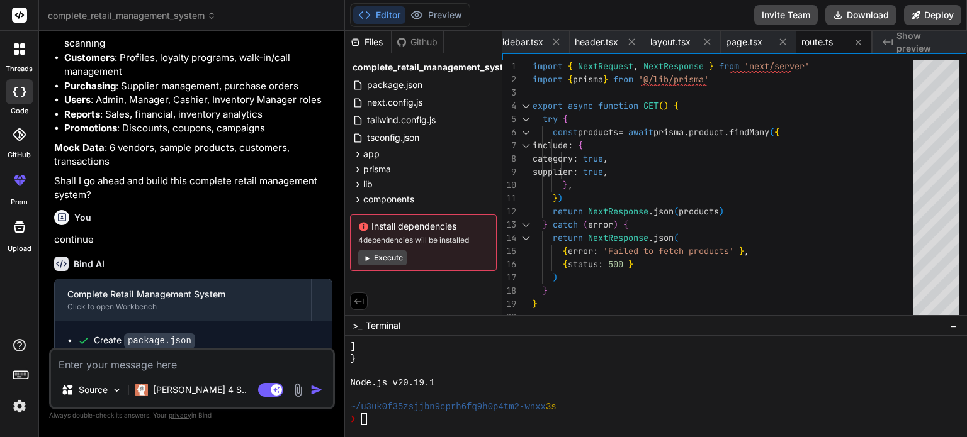
click at [393, 259] on button "Execute" at bounding box center [382, 258] width 48 height 15
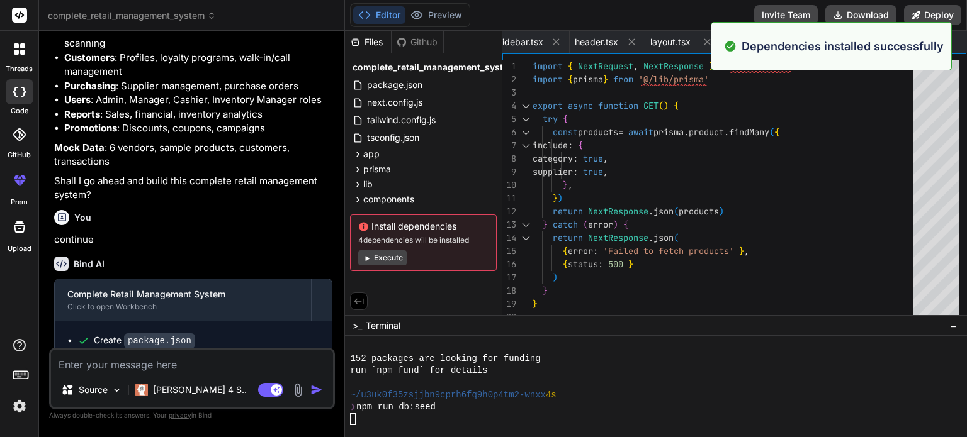
scroll to position [2525, 0]
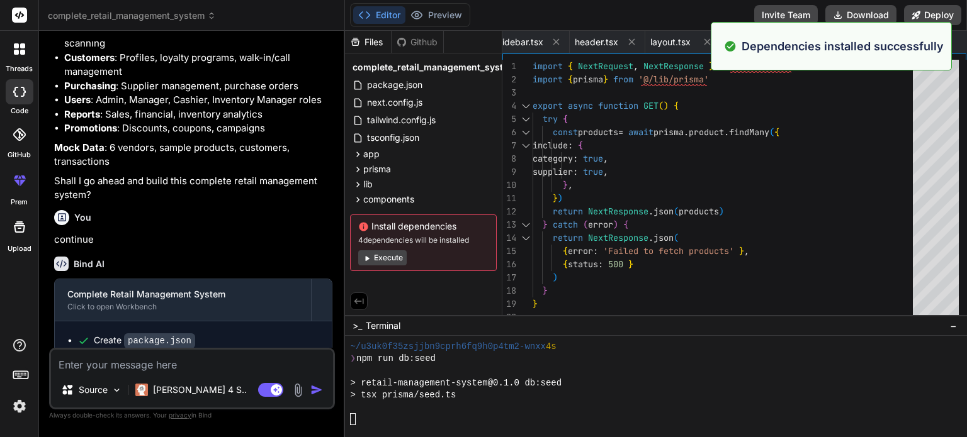
click at [393, 259] on button "Execute" at bounding box center [382, 258] width 48 height 15
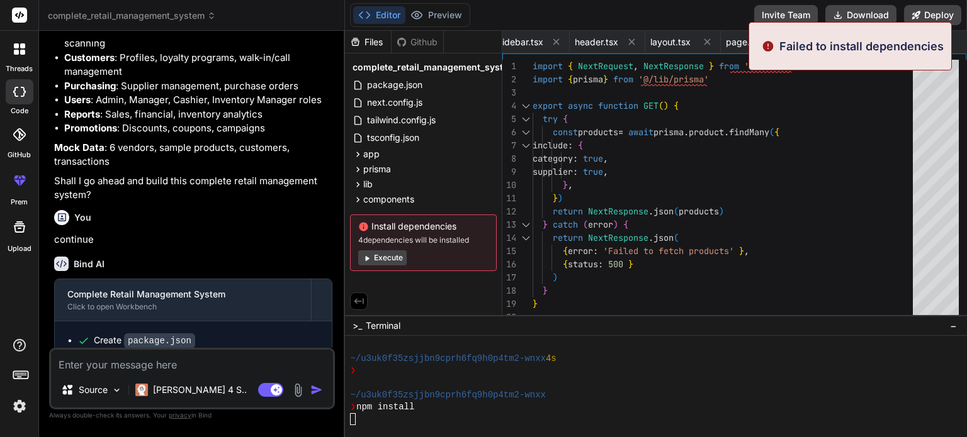
scroll to position [2912, 0]
click at [393, 259] on button "Execute" at bounding box center [382, 258] width 48 height 15
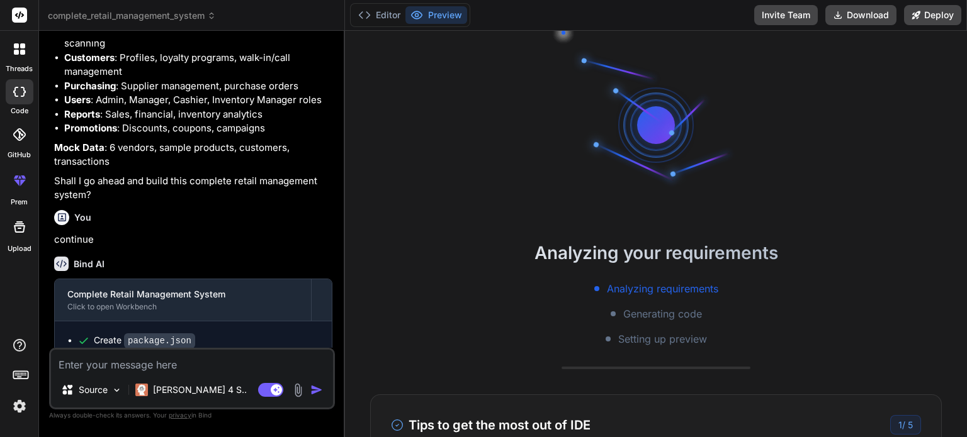
scroll to position [3057, 0]
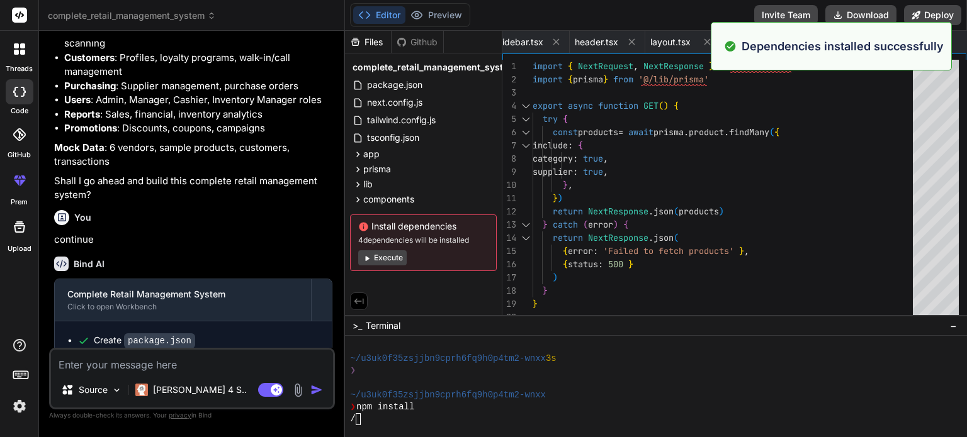
click at [393, 259] on button "Execute" at bounding box center [382, 258] width 48 height 15
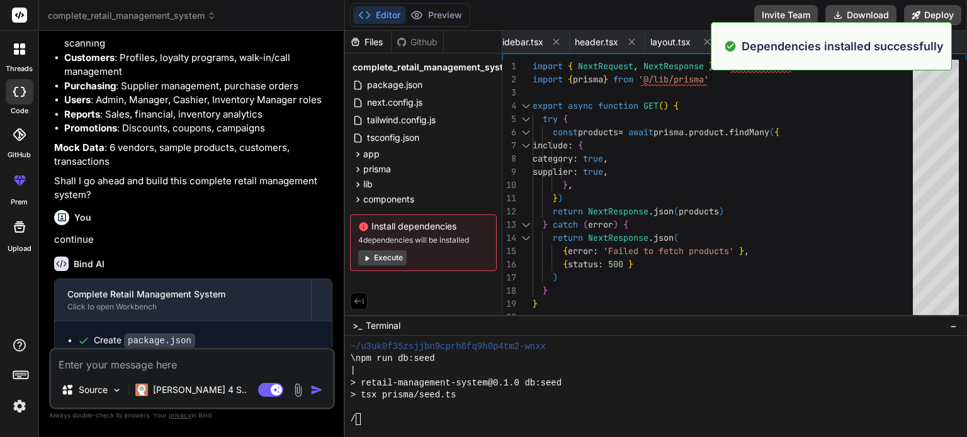
click at [393, 259] on button "Execute" at bounding box center [382, 258] width 48 height 15
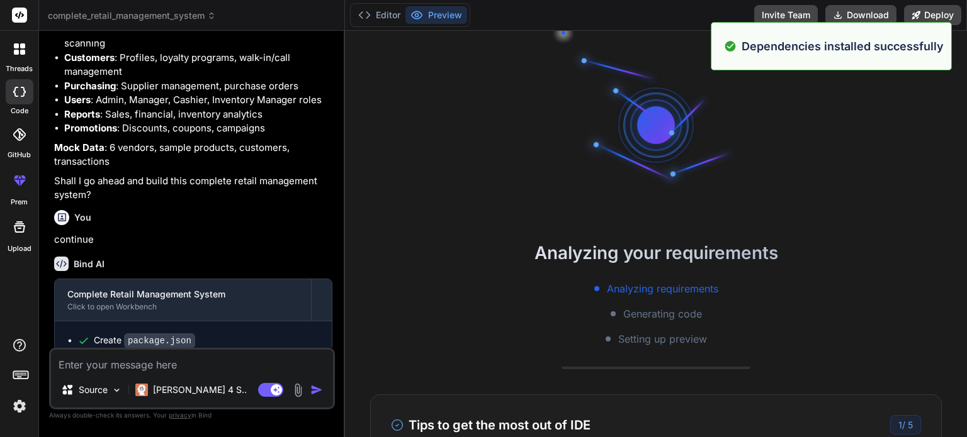
scroll to position [3420, 0]
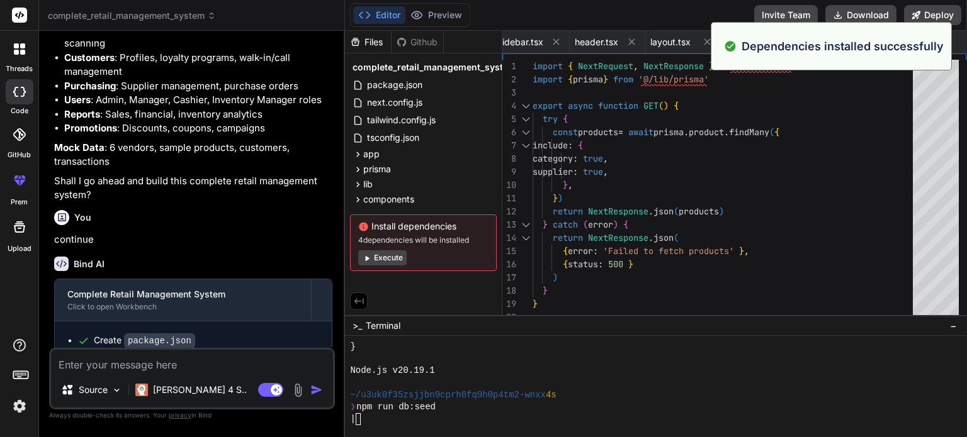
click at [393, 259] on button "Execute" at bounding box center [382, 258] width 48 height 15
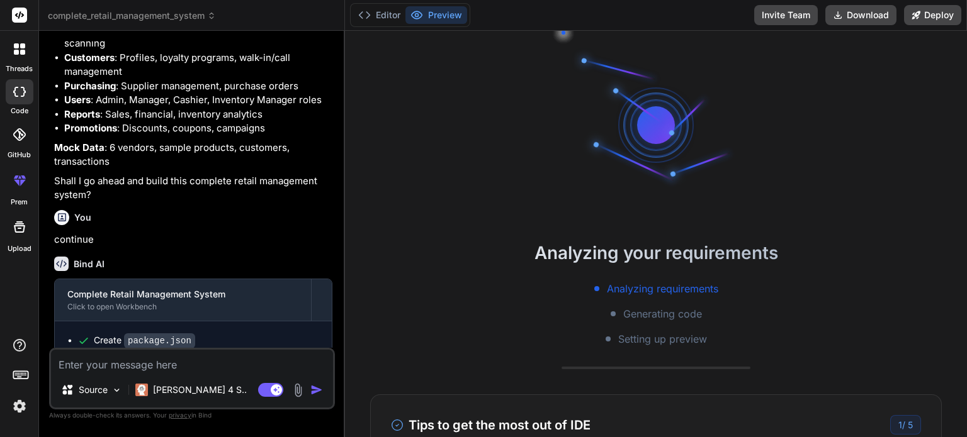
scroll to position [3952, 0]
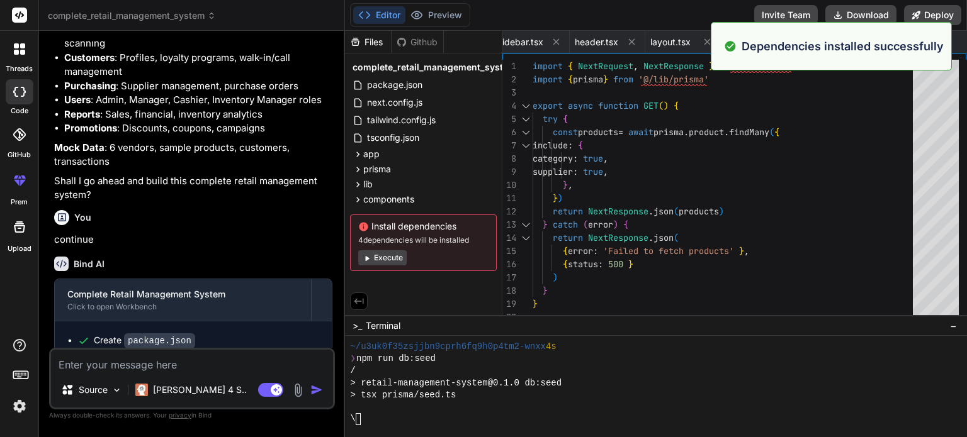
click at [393, 259] on button "Execute" at bounding box center [382, 258] width 48 height 15
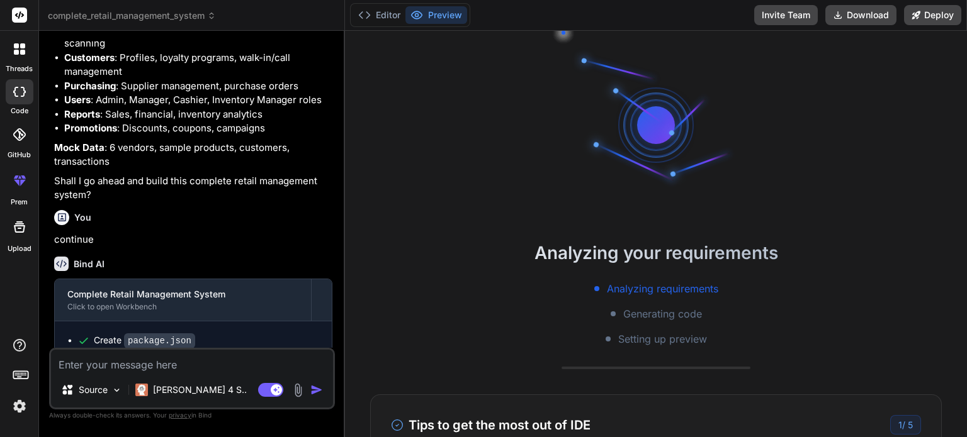
scroll to position [4484, 0]
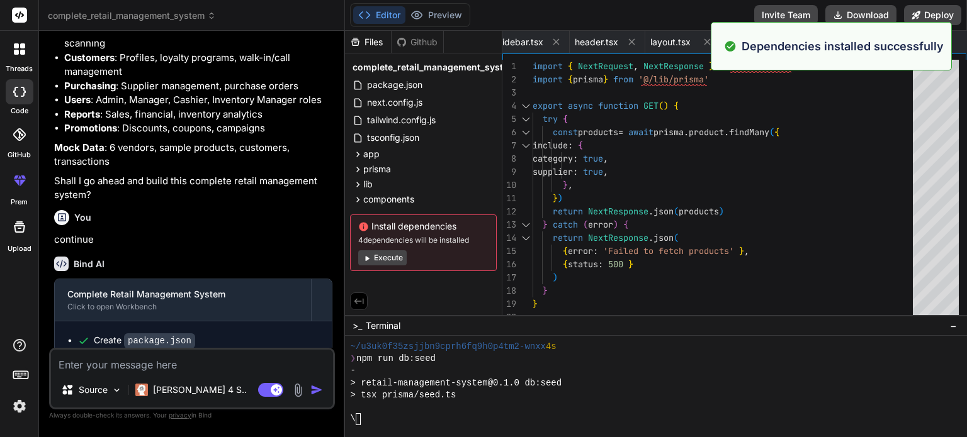
click at [393, 259] on button "Execute" at bounding box center [382, 258] width 48 height 15
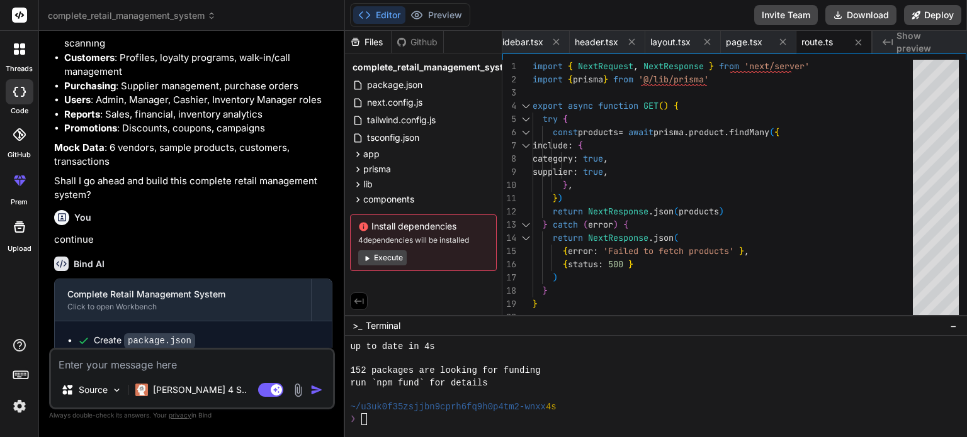
scroll to position [5486, 0]
click at [393, 259] on button "Execute" at bounding box center [382, 258] width 48 height 15
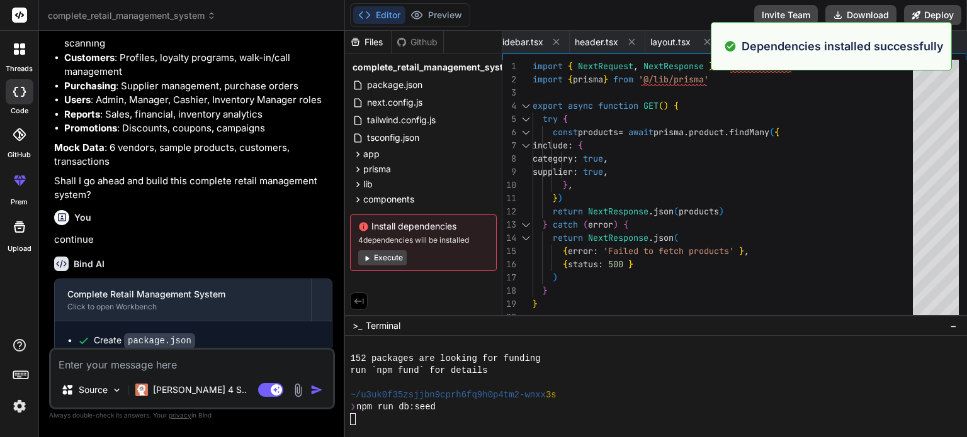
scroll to position [6030, 0]
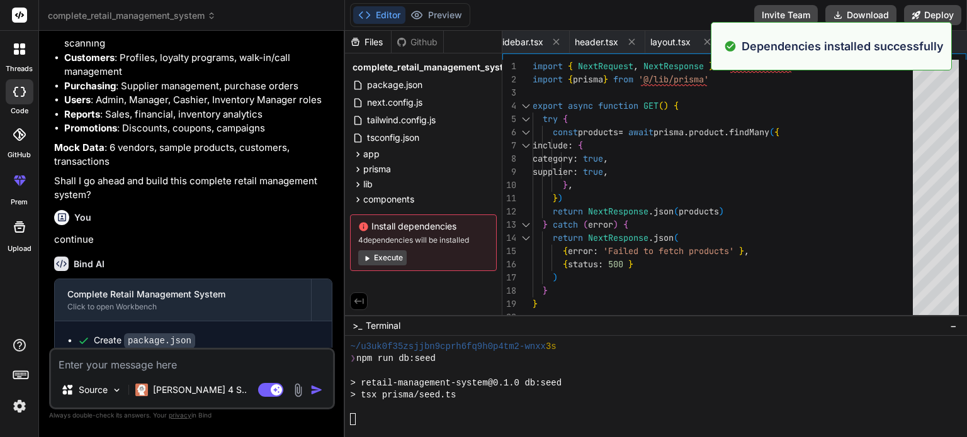
click at [393, 259] on button "Execute" at bounding box center [382, 258] width 48 height 15
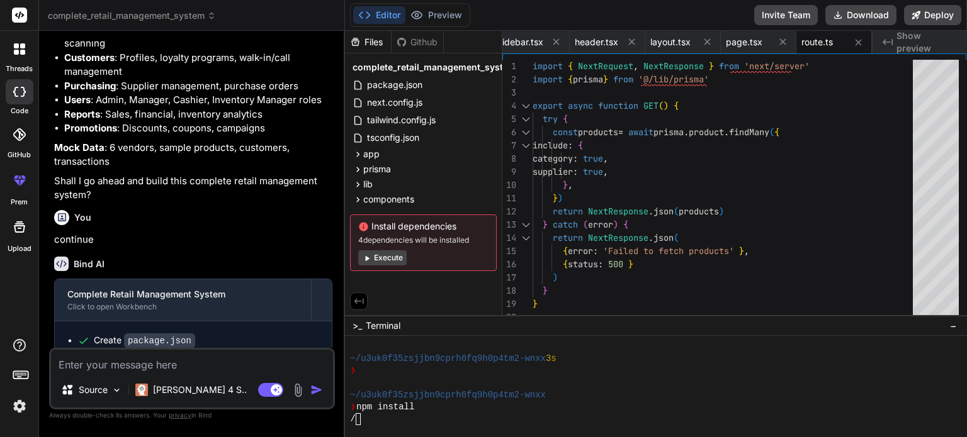
scroll to position [6502, 0]
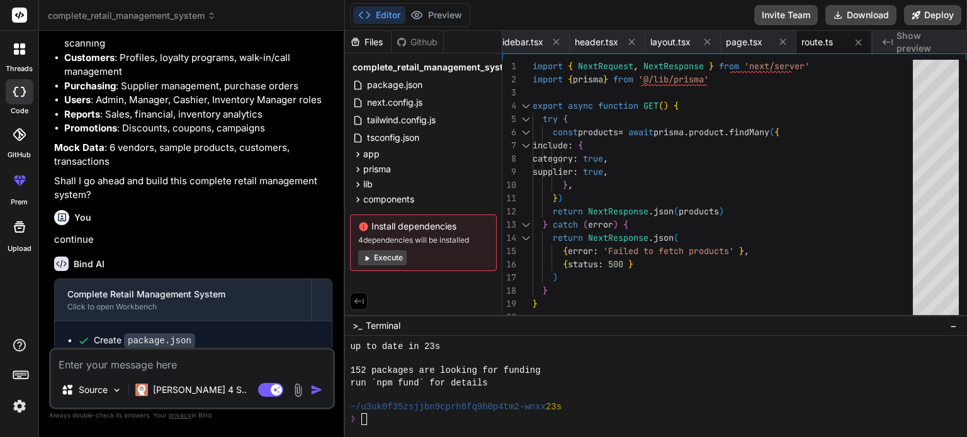
click at [393, 259] on button "Execute" at bounding box center [382, 258] width 48 height 15
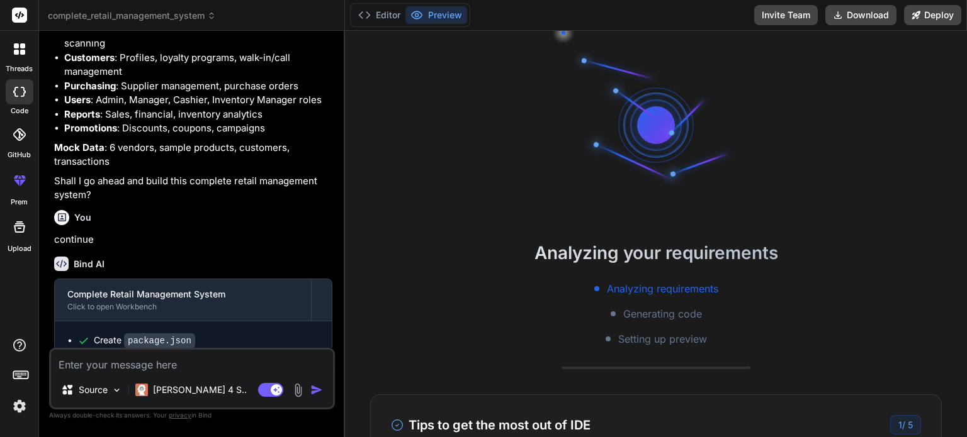
scroll to position [6562, 0]
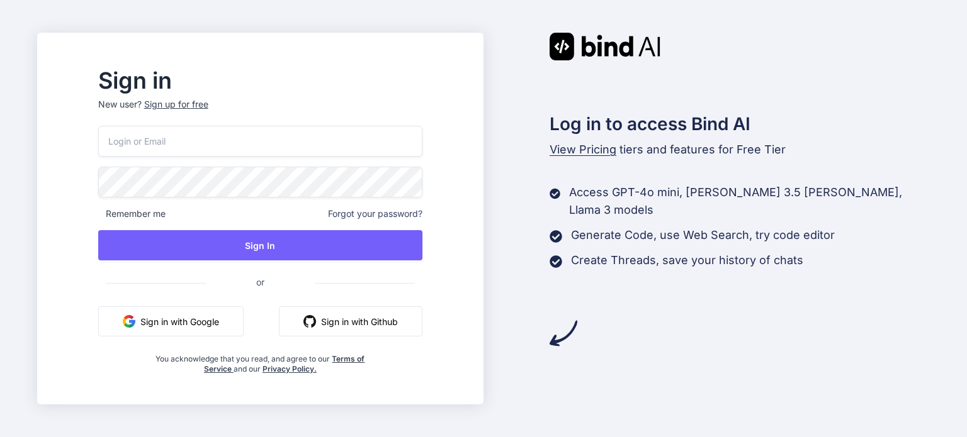
click at [352, 327] on button "Sign in with Github" at bounding box center [351, 322] width 144 height 30
click at [244, 325] on button "Sign in with Google" at bounding box center [170, 322] width 145 height 30
